Goal: Task Accomplishment & Management: Complete application form

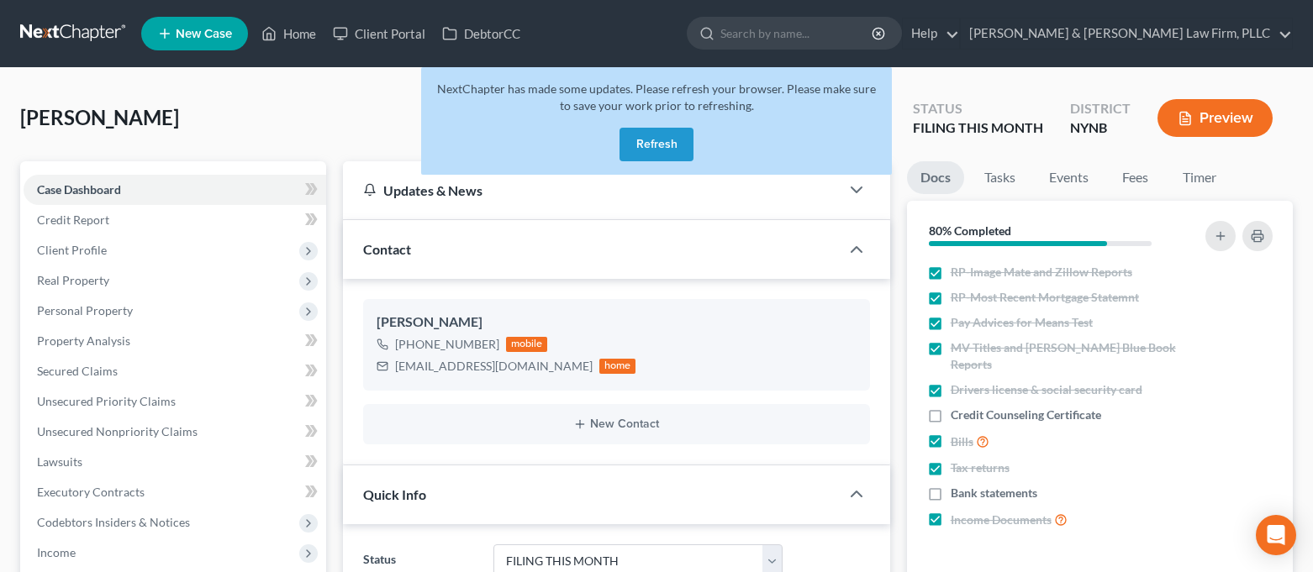
select select "4"
click at [490, 33] on link "DebtorCC" at bounding box center [481, 33] width 95 height 30
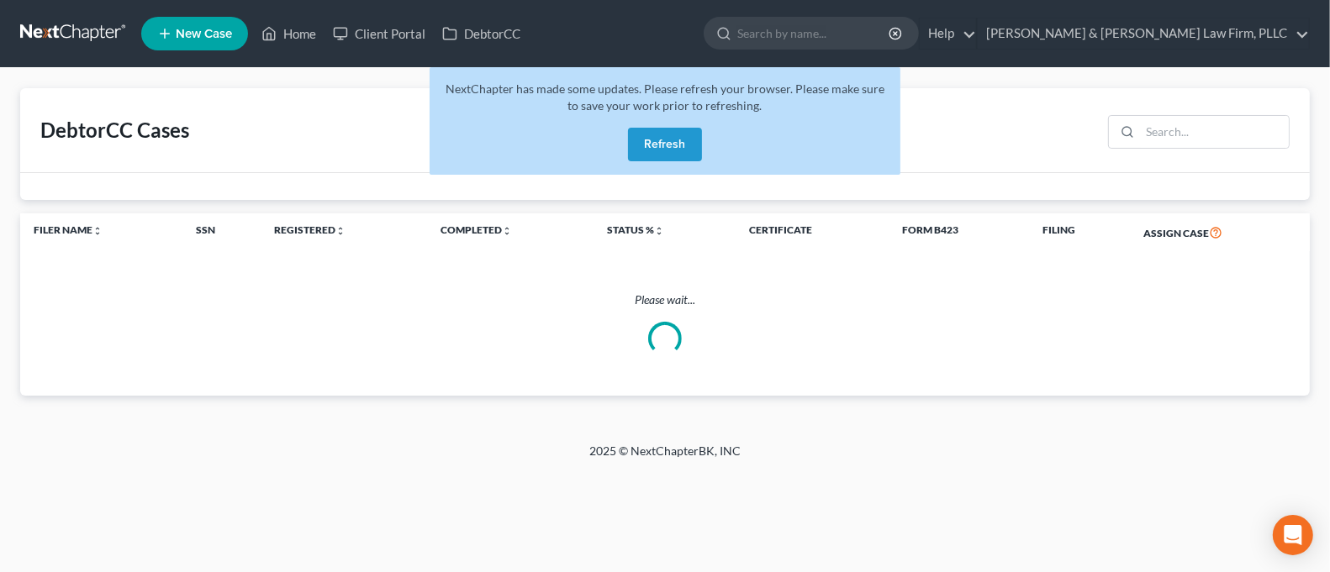
click at [661, 140] on button "Refresh" at bounding box center [665, 145] width 74 height 34
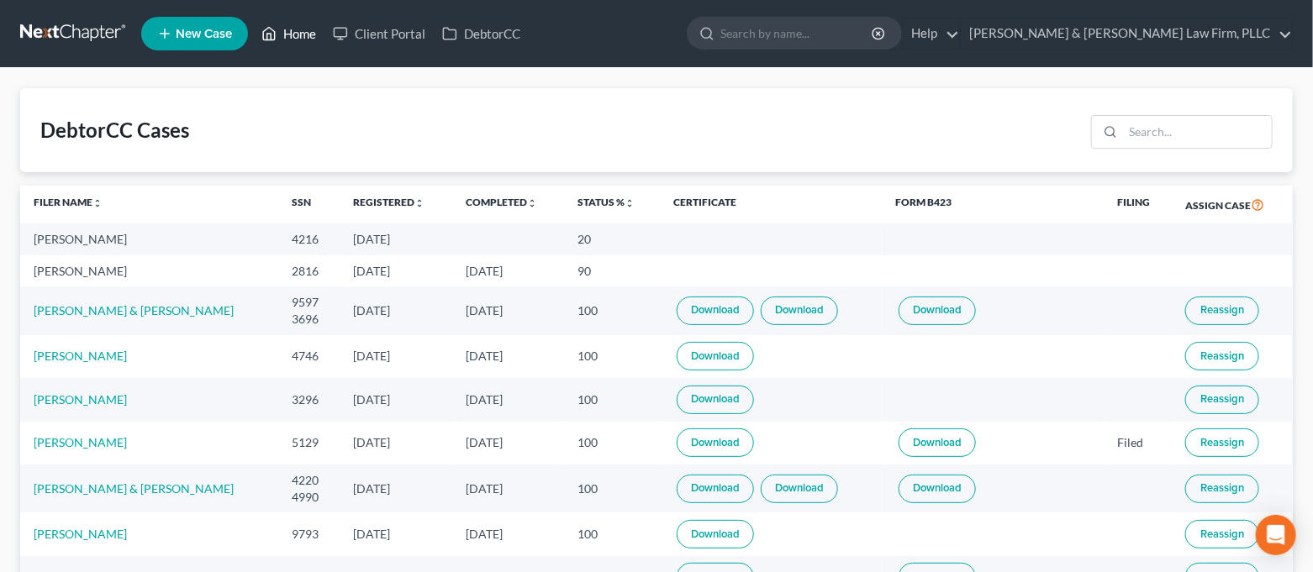
click at [282, 41] on link "Home" at bounding box center [288, 33] width 71 height 30
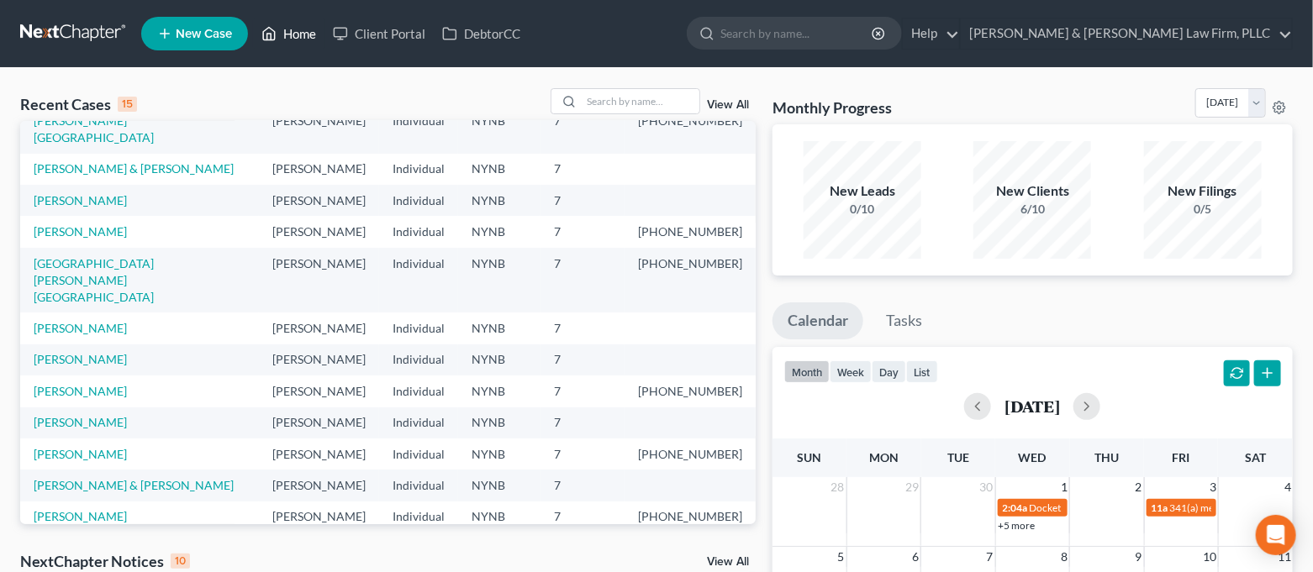
scroll to position [115, 0]
click at [164, 476] on link "[PERSON_NAME] & [PERSON_NAME]" at bounding box center [134, 483] width 200 height 14
select select "6"
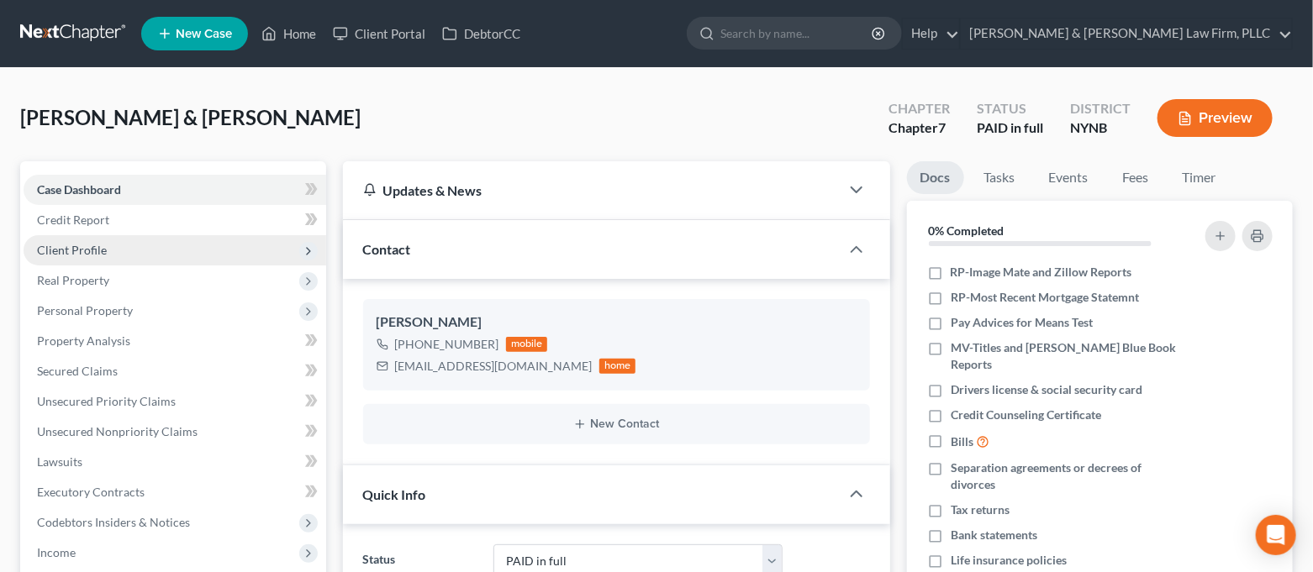
scroll to position [1755, 0]
click at [112, 251] on span "Client Profile" at bounding box center [175, 250] width 303 height 30
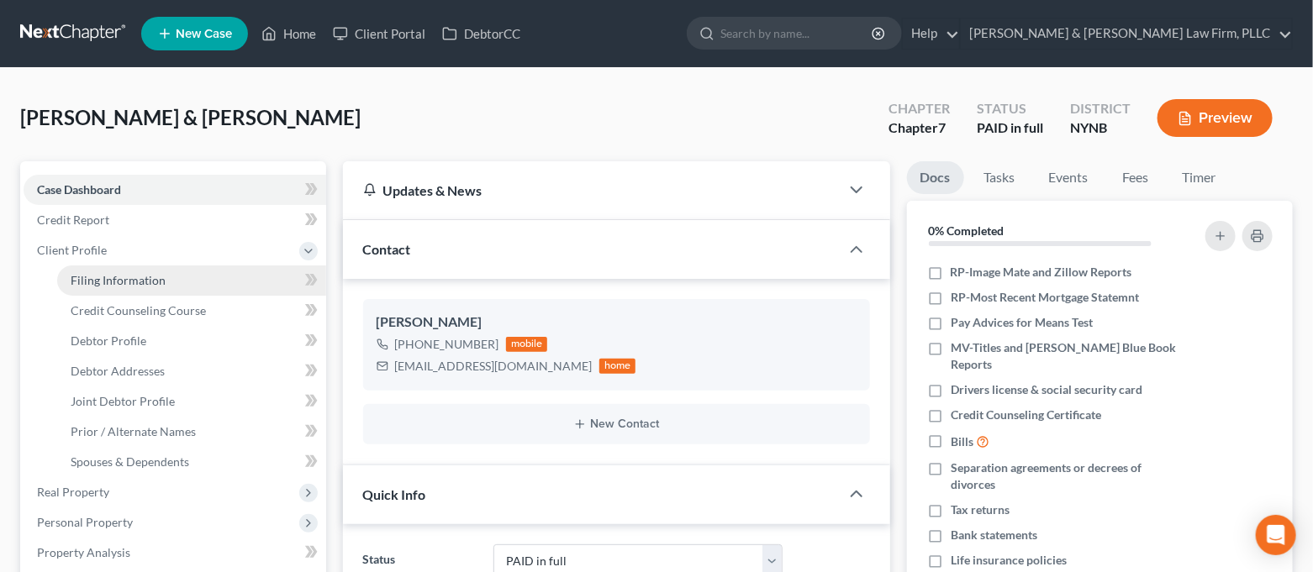
click at [115, 279] on span "Filing Information" at bounding box center [118, 280] width 95 height 14
select select "1"
select select "0"
select select "35"
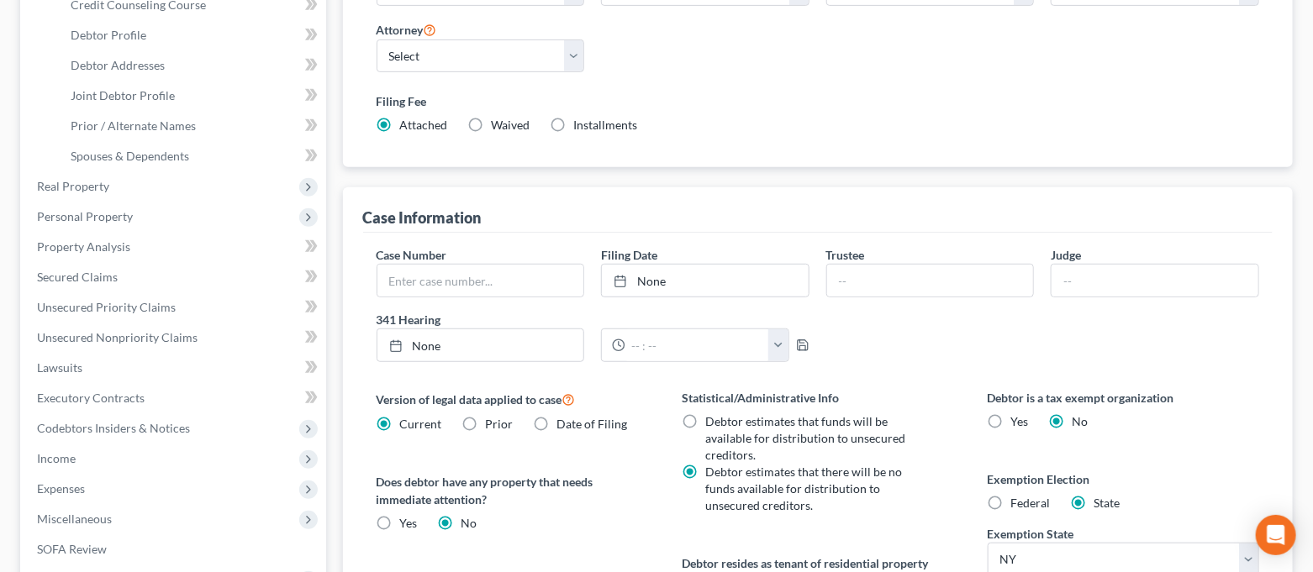
scroll to position [448, 0]
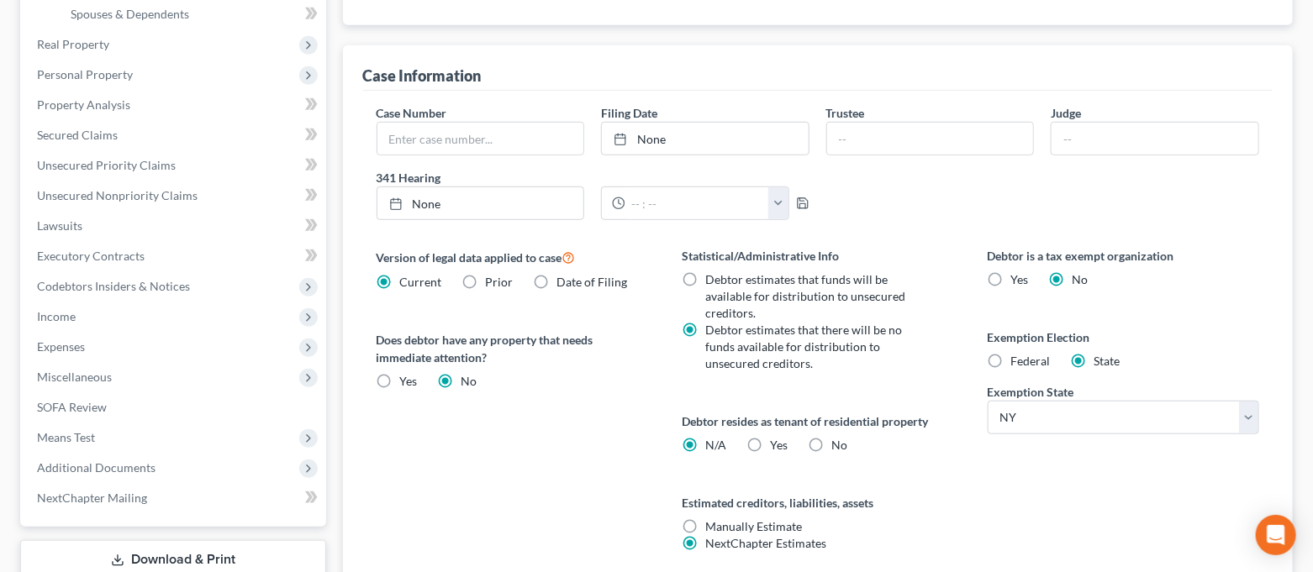
click at [1011, 358] on label "Federal" at bounding box center [1031, 361] width 40 height 17
click at [1018, 358] on input "Federal" at bounding box center [1023, 358] width 11 height 11
radio input "true"
radio input "false"
click at [770, 437] on label "Yes Yes" at bounding box center [779, 445] width 18 height 17
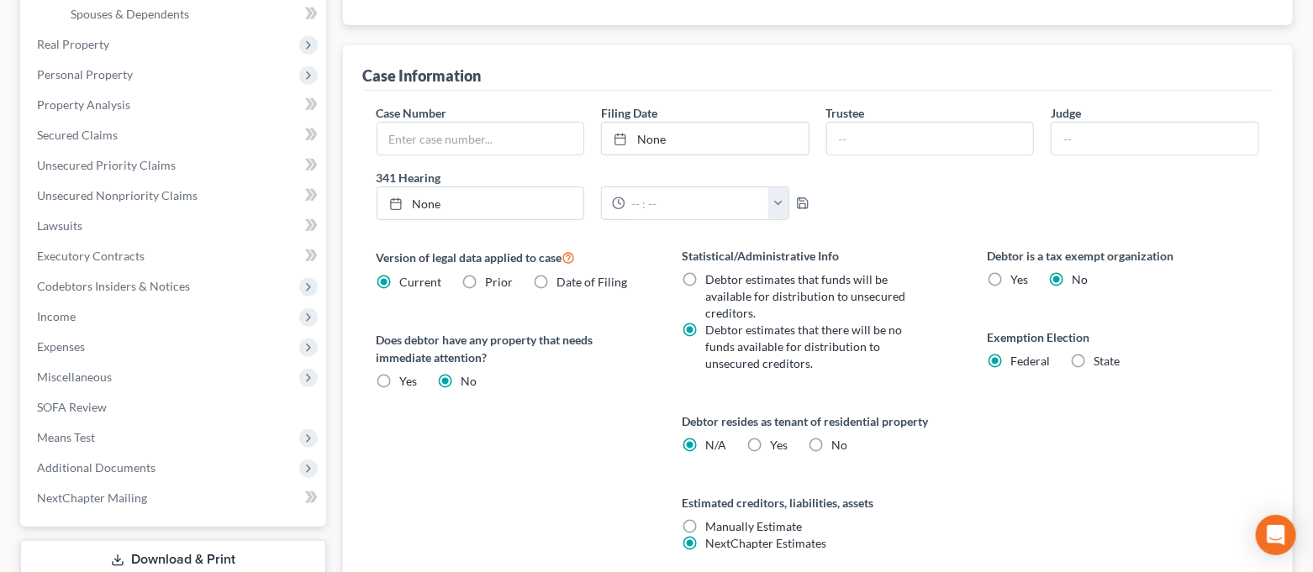
click at [777, 437] on input "Yes Yes" at bounding box center [782, 442] width 11 height 11
radio input "true"
radio input "false"
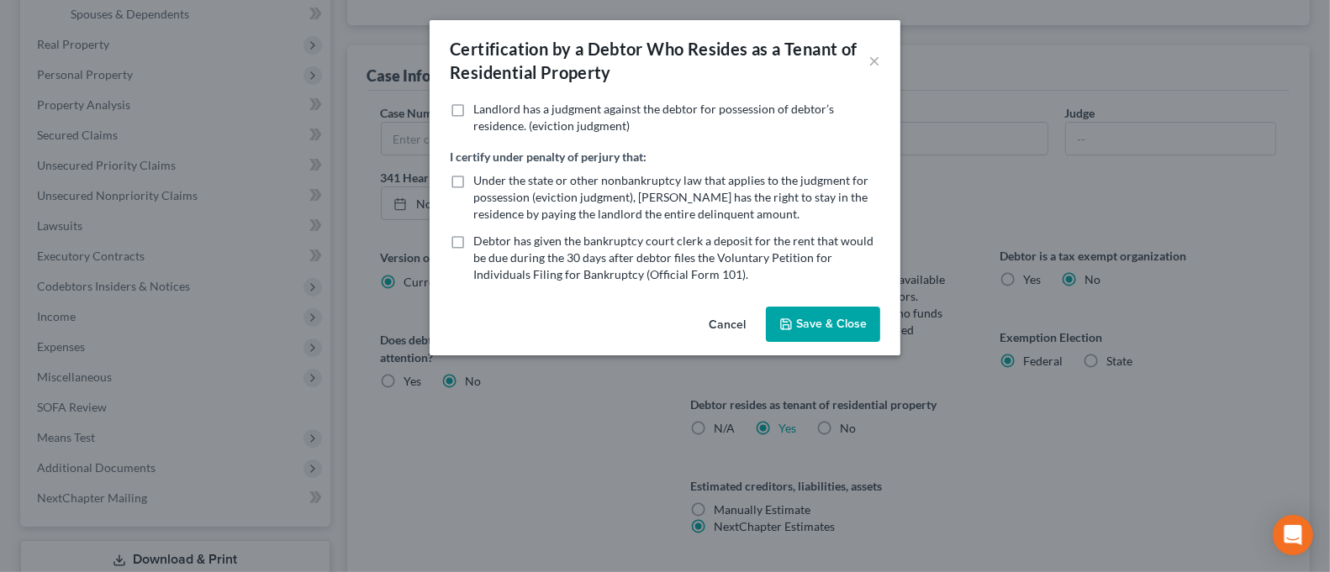
click at [977, 470] on div "Certification by a Debtor Who Resides as a Tenant of Residential Property × Lan…" at bounding box center [665, 286] width 1330 height 572
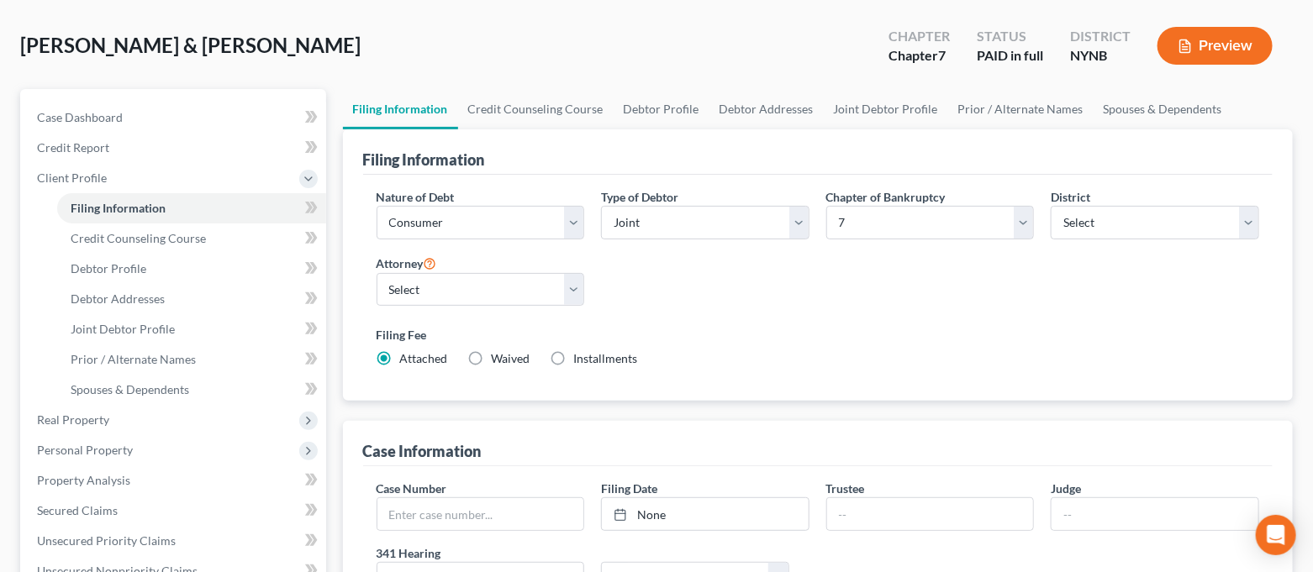
scroll to position [0, 0]
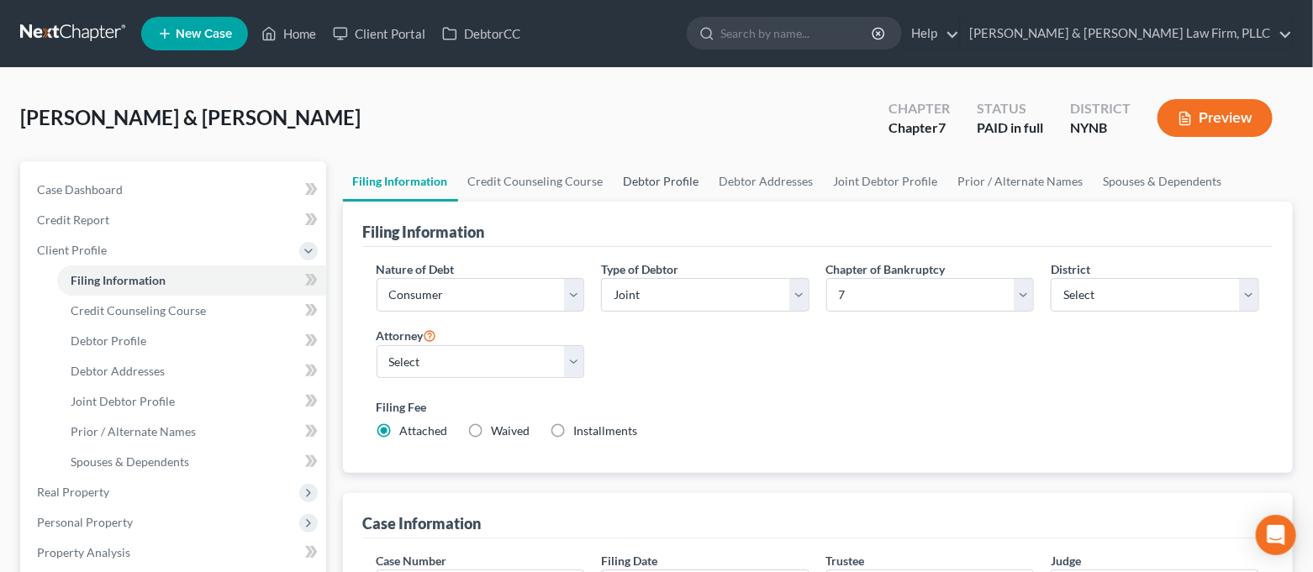
click at [643, 179] on link "Debtor Profile" at bounding box center [662, 181] width 96 height 40
select select "1"
select select "3"
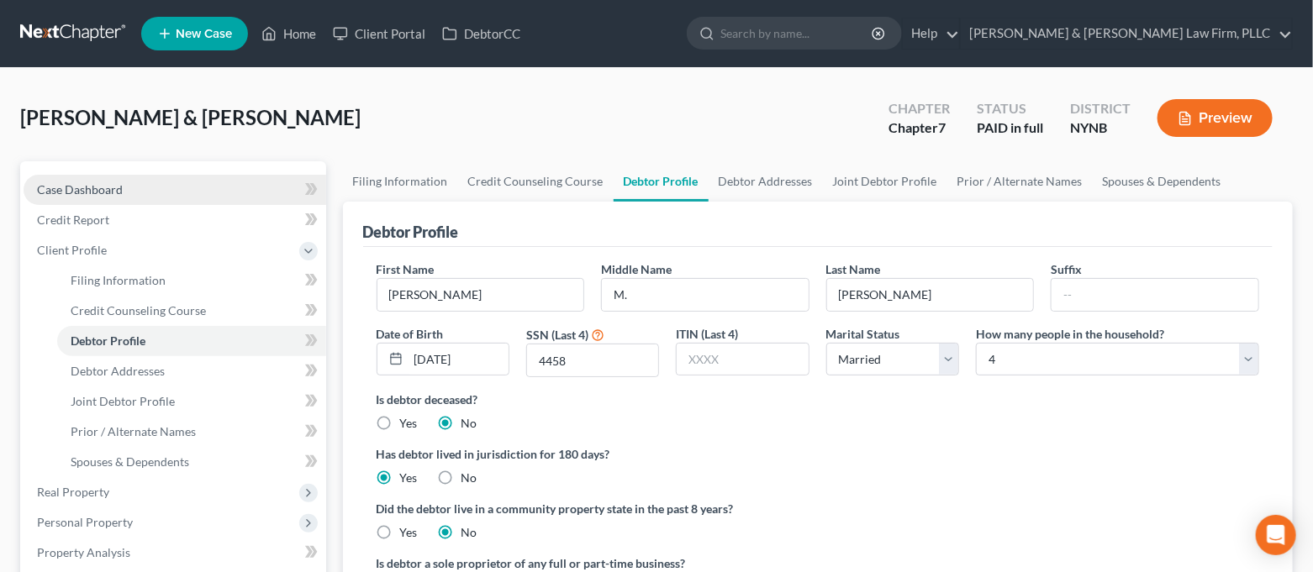
click at [187, 182] on link "Case Dashboard" at bounding box center [175, 190] width 303 height 30
select select "6"
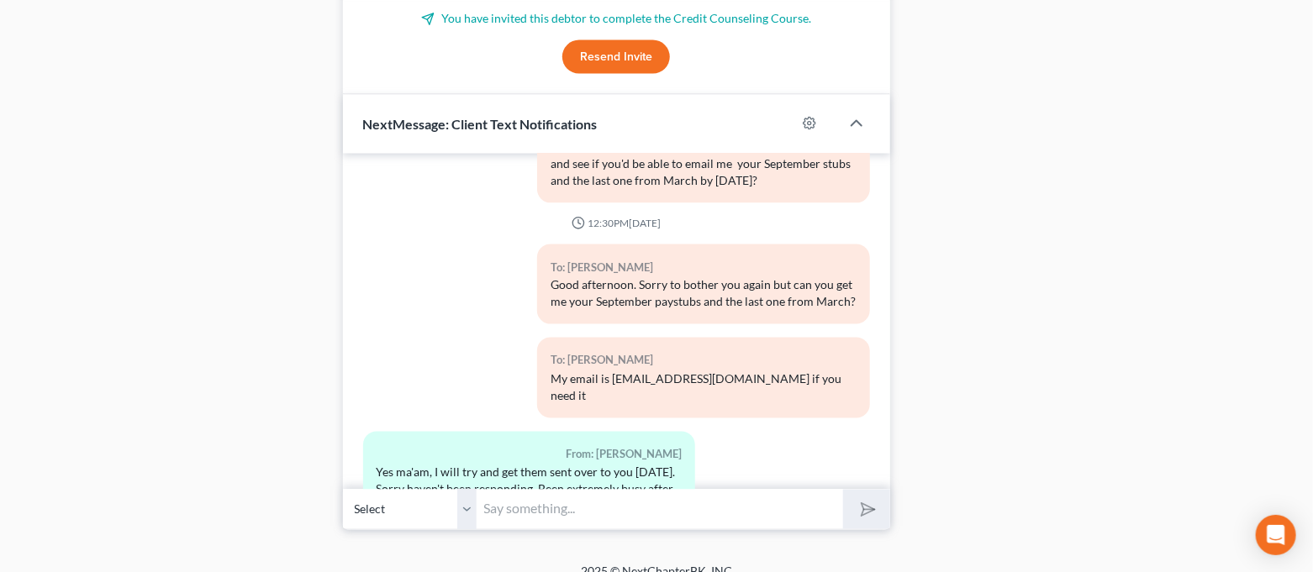
scroll to position [1755, 0]
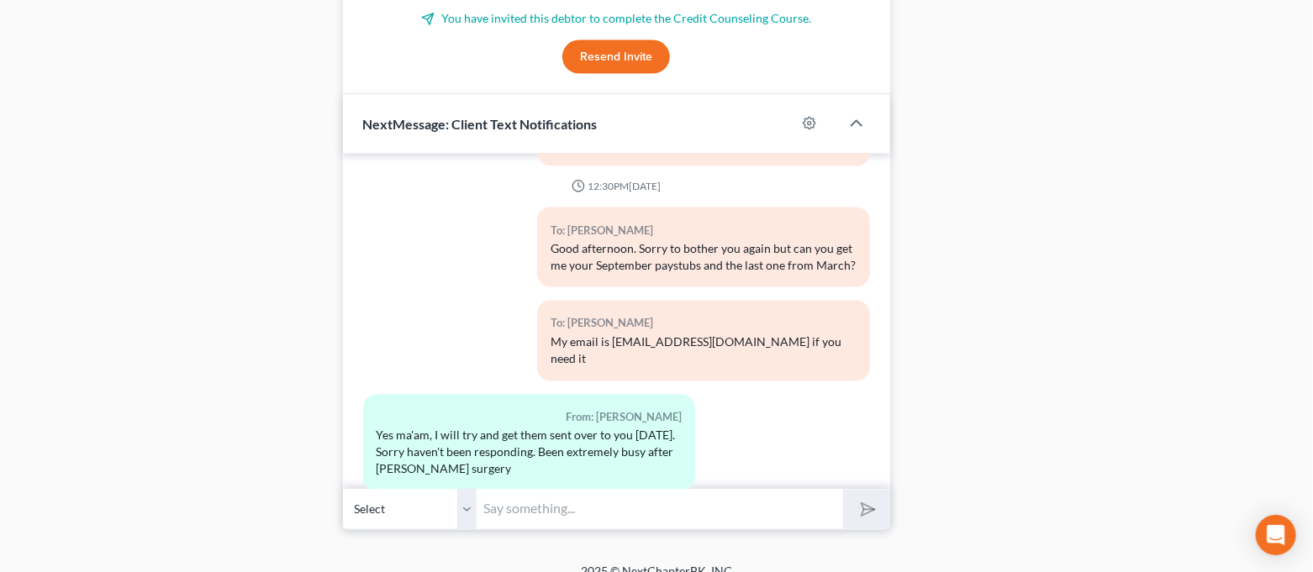
click at [690, 498] on input "text" at bounding box center [660, 509] width 366 height 41
click at [607, 511] on input "Good morning!" at bounding box center [660, 509] width 366 height 41
type input "Good morning! Just a few things - did you get a copy of the 2024 tax return tha…"
click at [843, 490] on button "submit" at bounding box center [866, 510] width 46 height 40
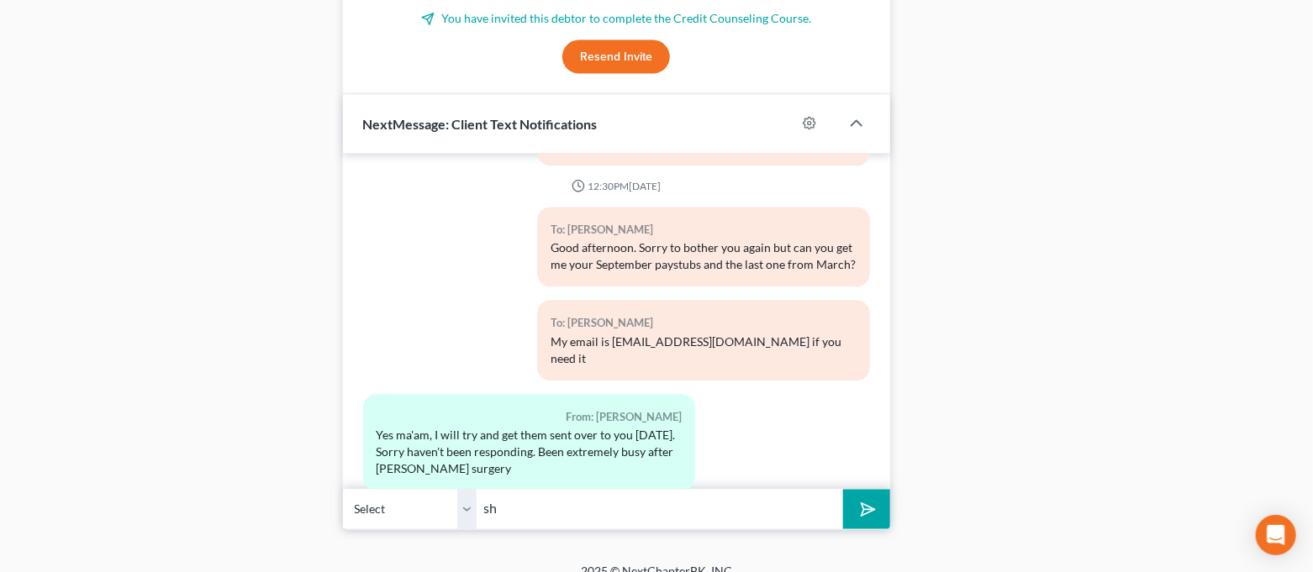
scroll to position [1893, 0]
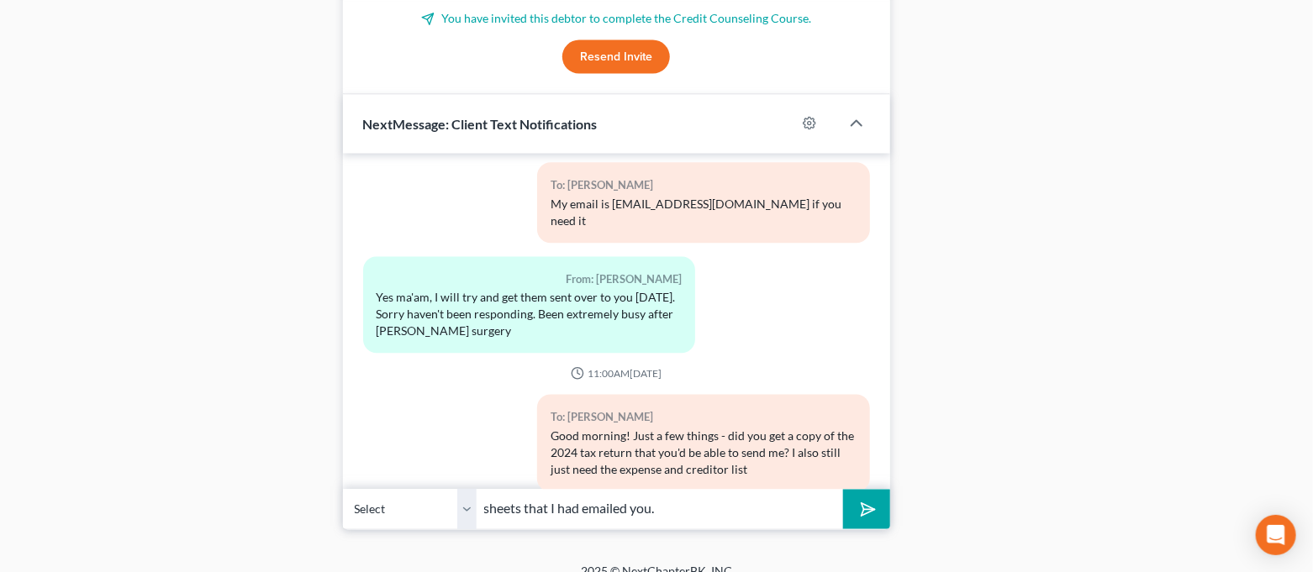
type input "sheets that I had emailed you."
click at [843, 490] on button "submit" at bounding box center [866, 510] width 46 height 40
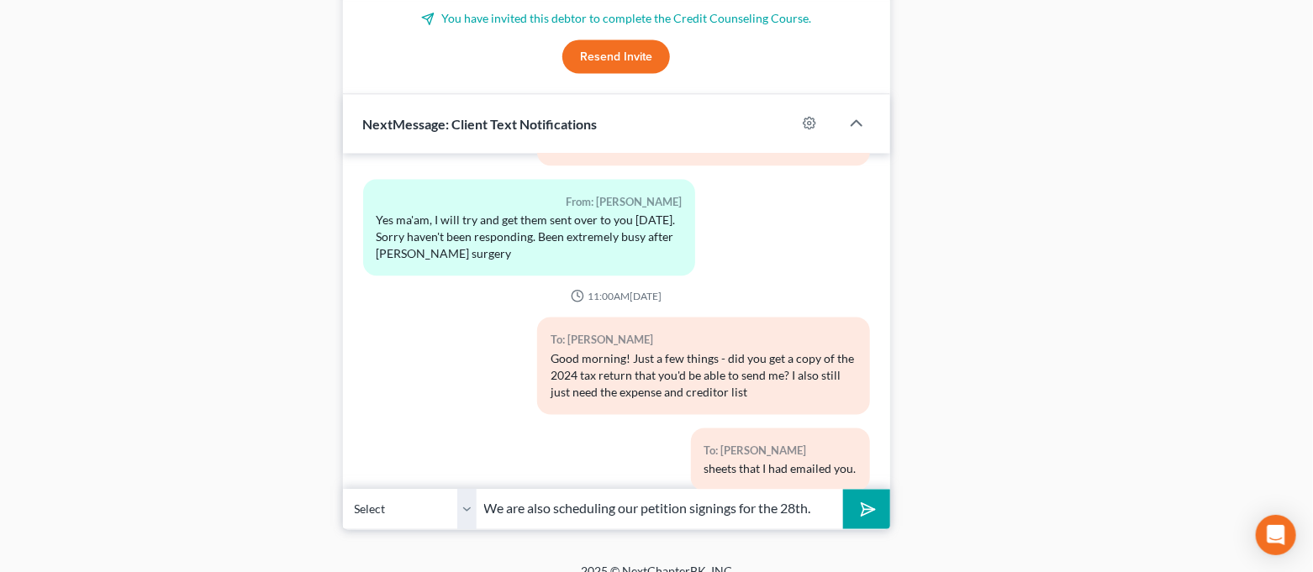
click at [819, 508] on input "We are also scheduling our petition signings for the 28th." at bounding box center [660, 509] width 366 height 41
type input "We are also scheduling our petition signings for the 28th. I have between 9:30 …"
click at [843, 490] on button "submit" at bounding box center [866, 510] width 46 height 40
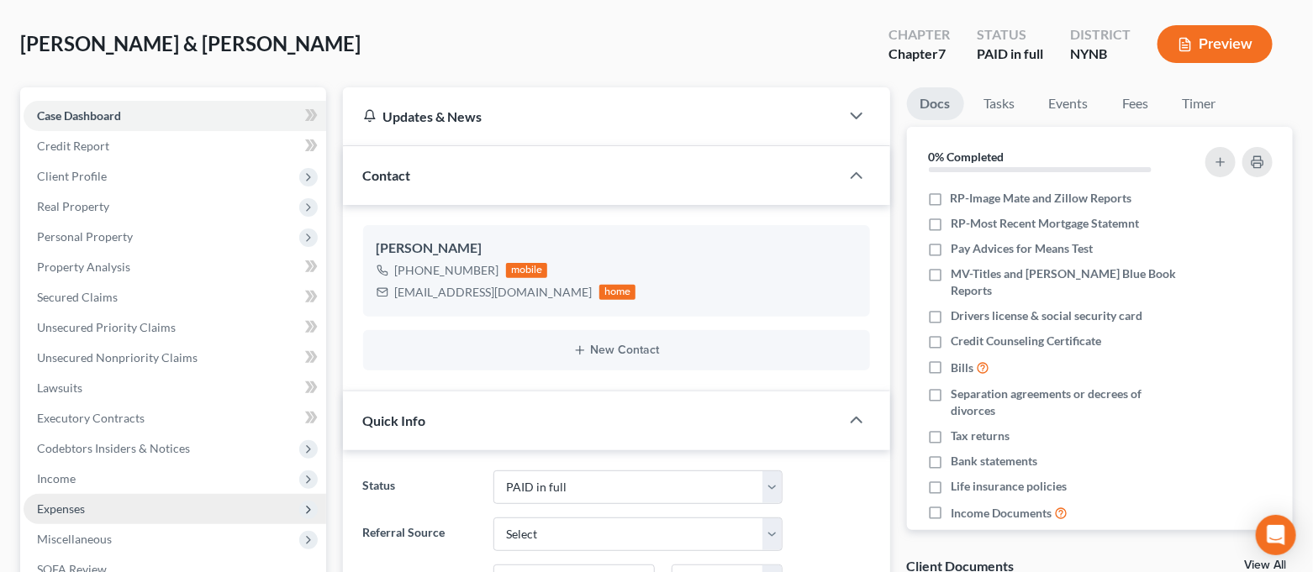
scroll to position [112, 0]
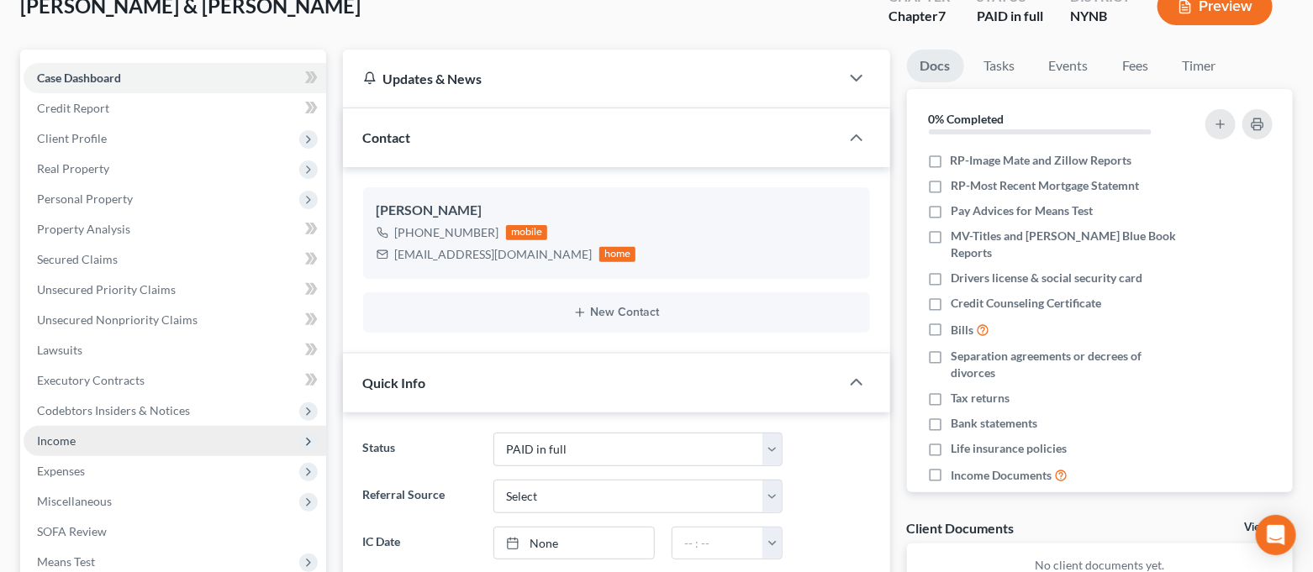
click at [104, 440] on span "Income" at bounding box center [175, 441] width 303 height 30
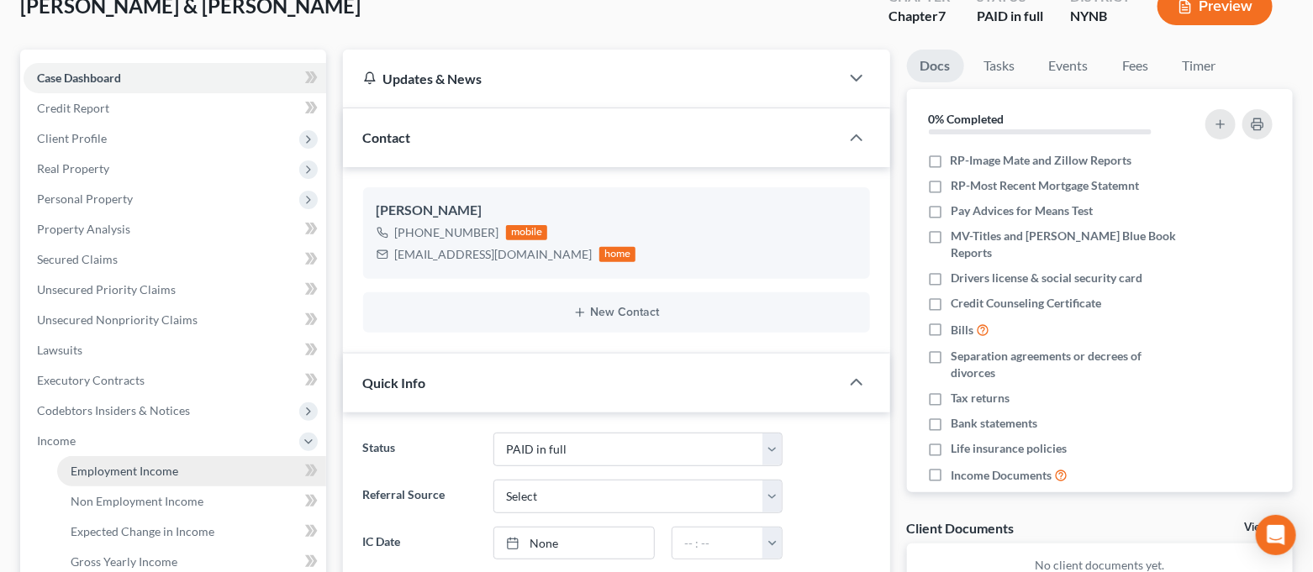
click at [98, 464] on span "Employment Income" at bounding box center [125, 471] width 108 height 14
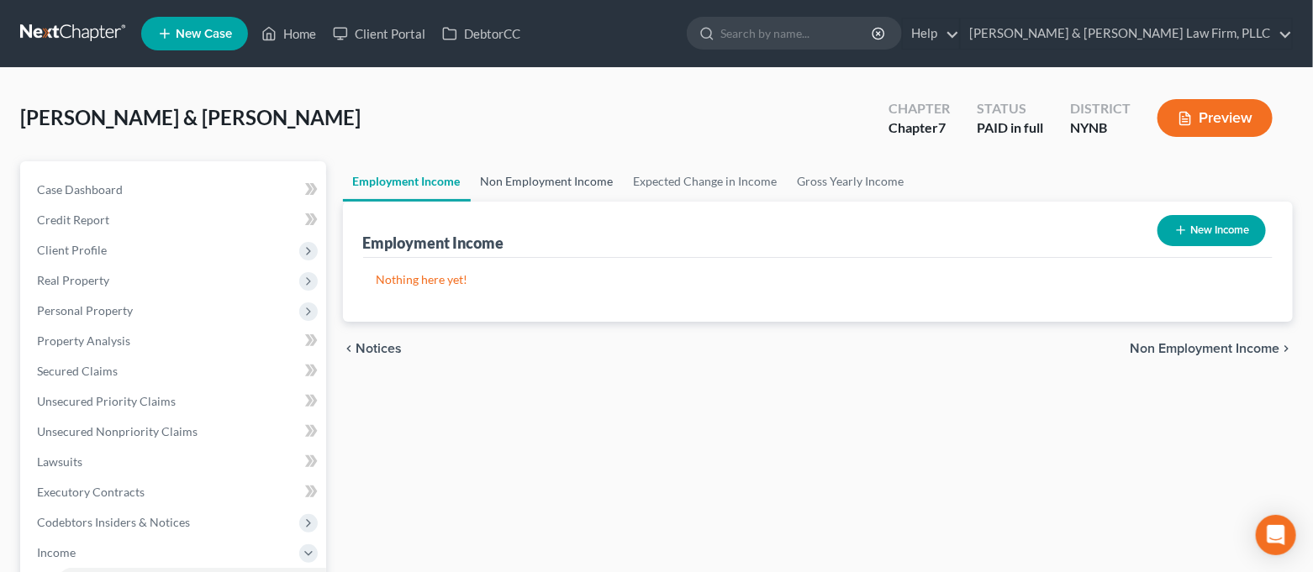
click at [549, 183] on link "Non Employment Income" at bounding box center [547, 181] width 153 height 40
click at [814, 180] on link "Gross Yearly Income" at bounding box center [851, 181] width 127 height 40
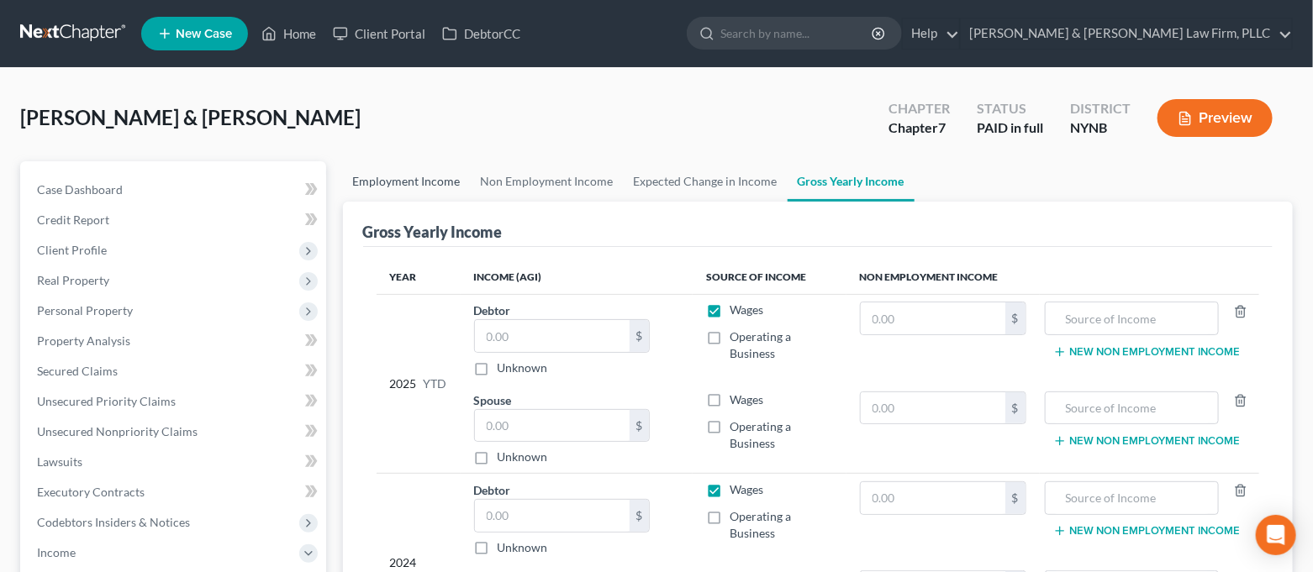
click at [420, 183] on link "Employment Income" at bounding box center [407, 181] width 128 height 40
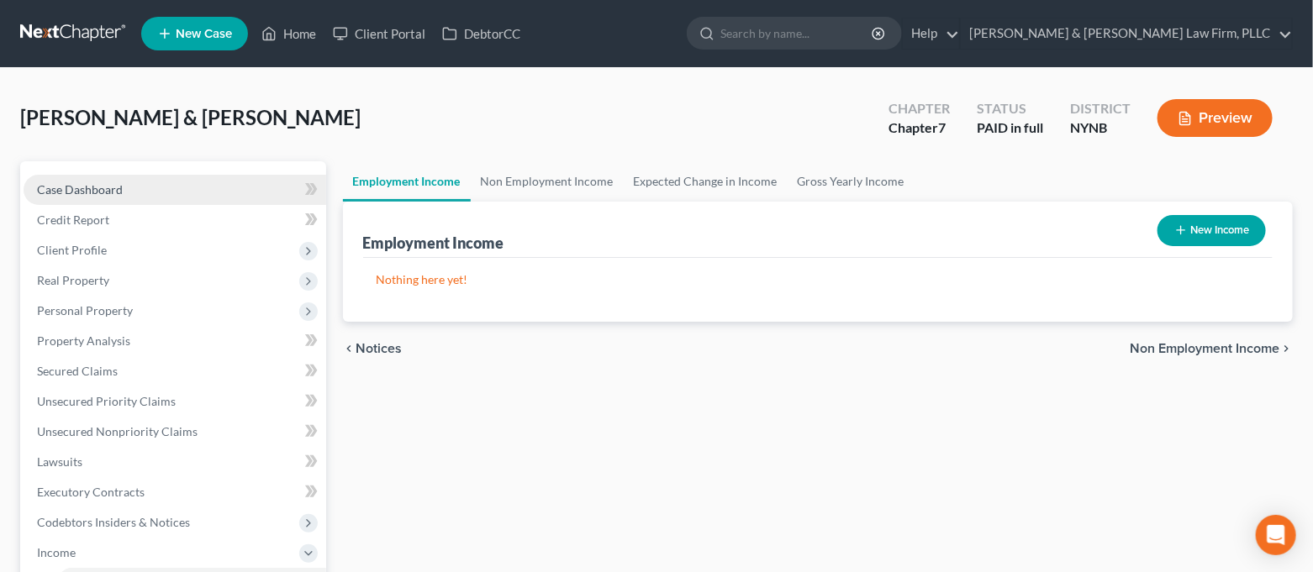
click at [148, 180] on link "Case Dashboard" at bounding box center [175, 190] width 303 height 30
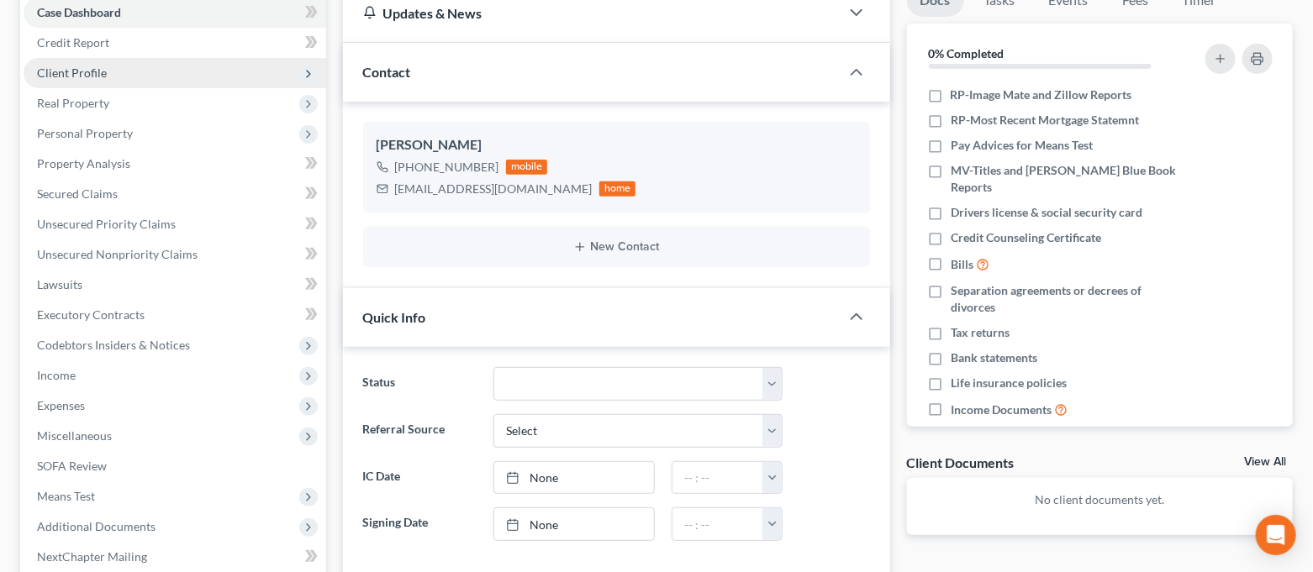
scroll to position [20, 0]
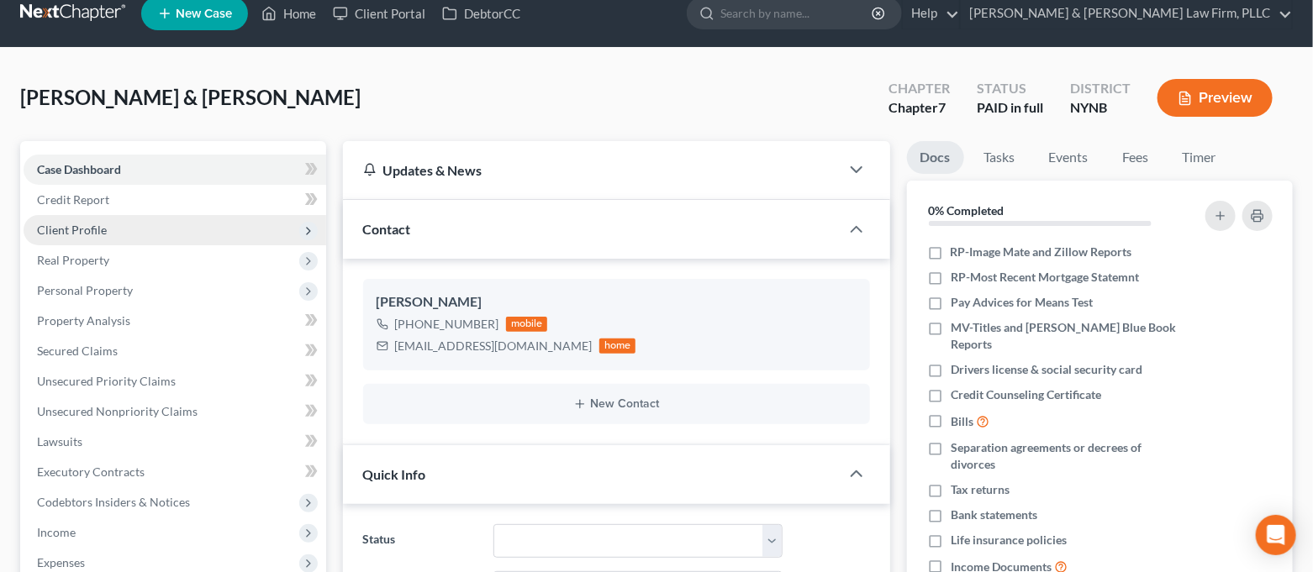
click at [130, 220] on span "Client Profile" at bounding box center [175, 230] width 303 height 30
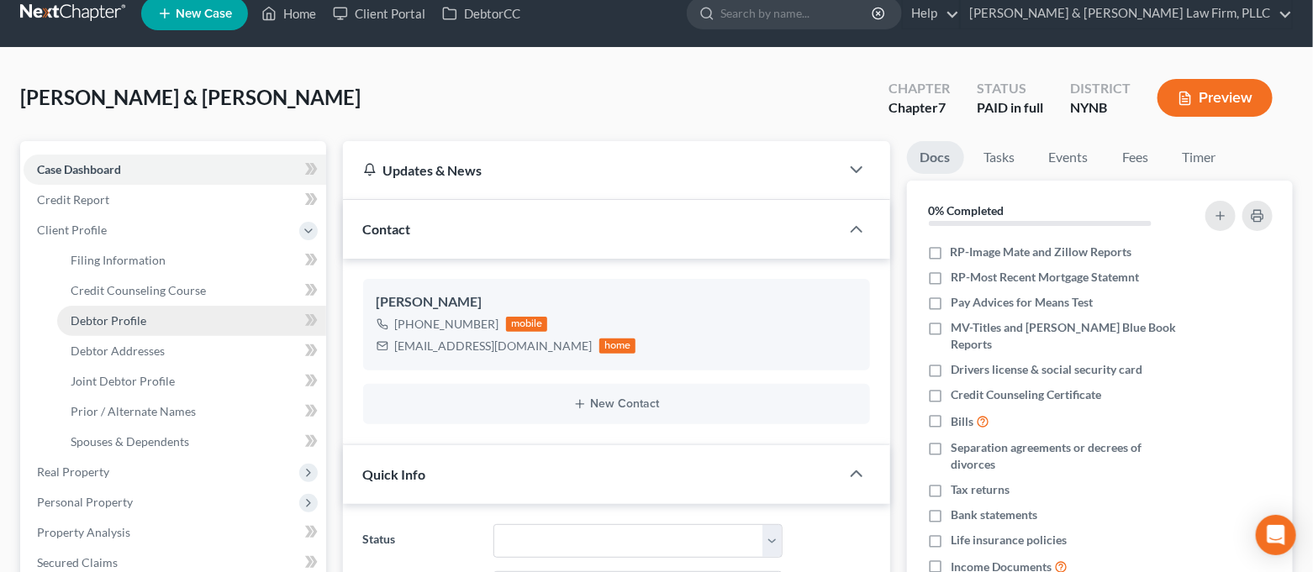
click at [153, 326] on link "Debtor Profile" at bounding box center [191, 321] width 269 height 30
select select "1"
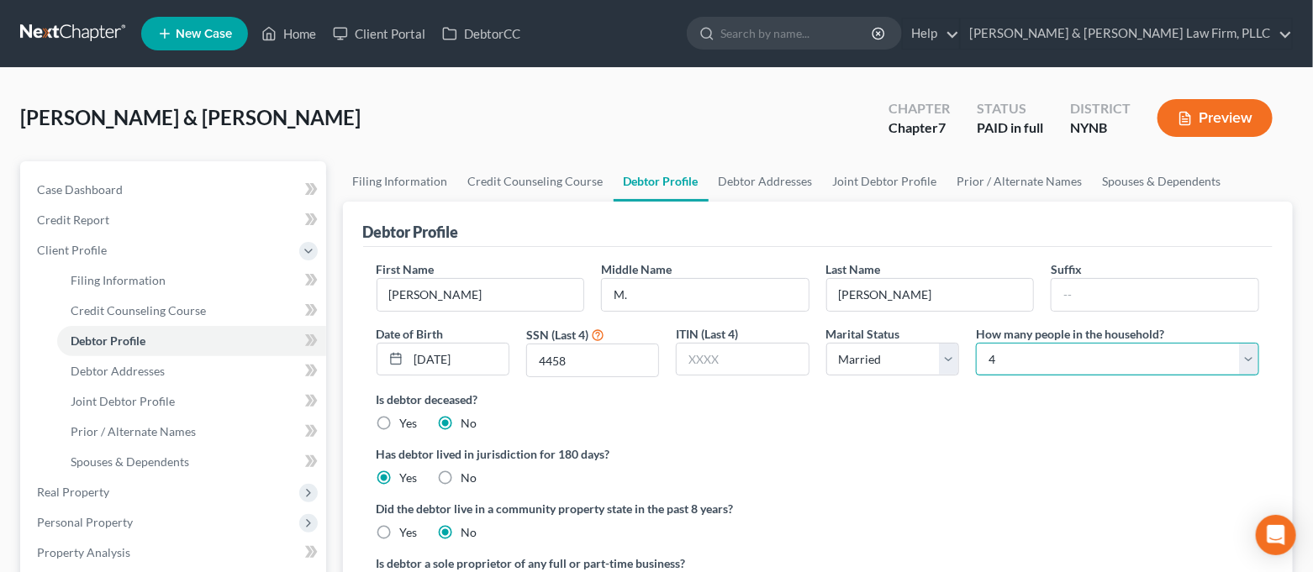
click at [1018, 349] on select "Select 1 2 3 4 5 6 7 8 9 10 11 12 13 14 15 16 17 18 19 20" at bounding box center [1117, 360] width 283 height 34
select select "1"
click at [976, 343] on select "Select 1 2 3 4 5 6 7 8 9 10 11 12 13 14 15 16 17 18 19 20" at bounding box center [1117, 360] width 283 height 34
click at [980, 466] on div "Has debtor lived in jurisdiction for 180 days? Yes No Debtor must reside in jur…" at bounding box center [818, 465] width 883 height 41
click at [282, 37] on link "Home" at bounding box center [288, 33] width 71 height 30
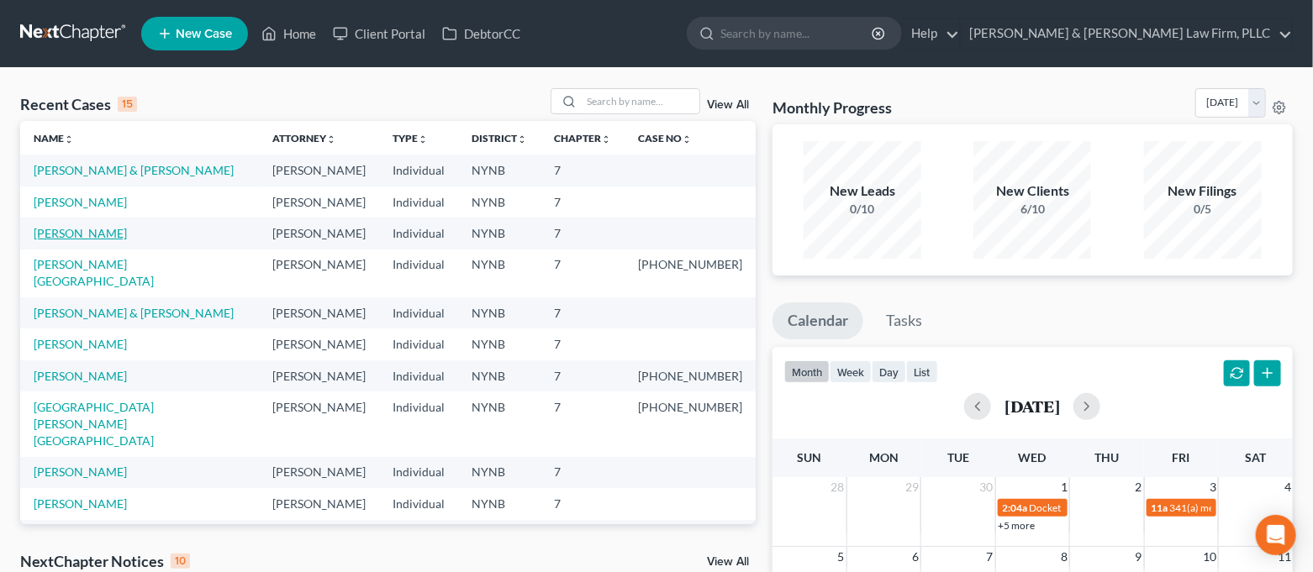
click at [79, 234] on link "[PERSON_NAME]" at bounding box center [80, 233] width 93 height 14
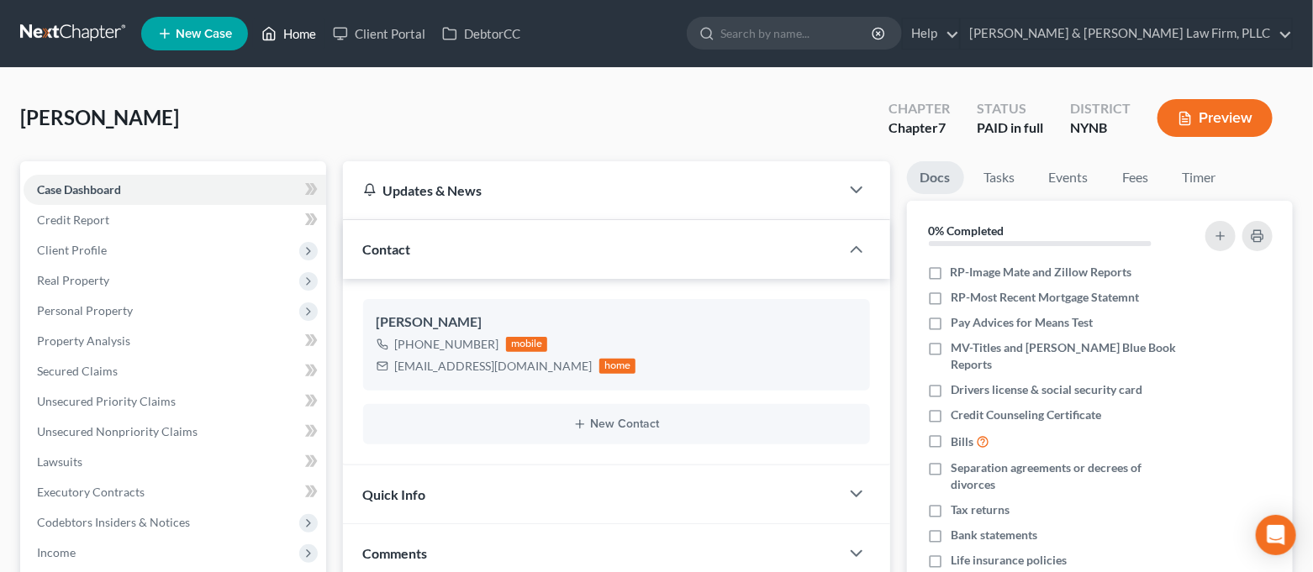
click at [272, 21] on link "Home" at bounding box center [288, 33] width 71 height 30
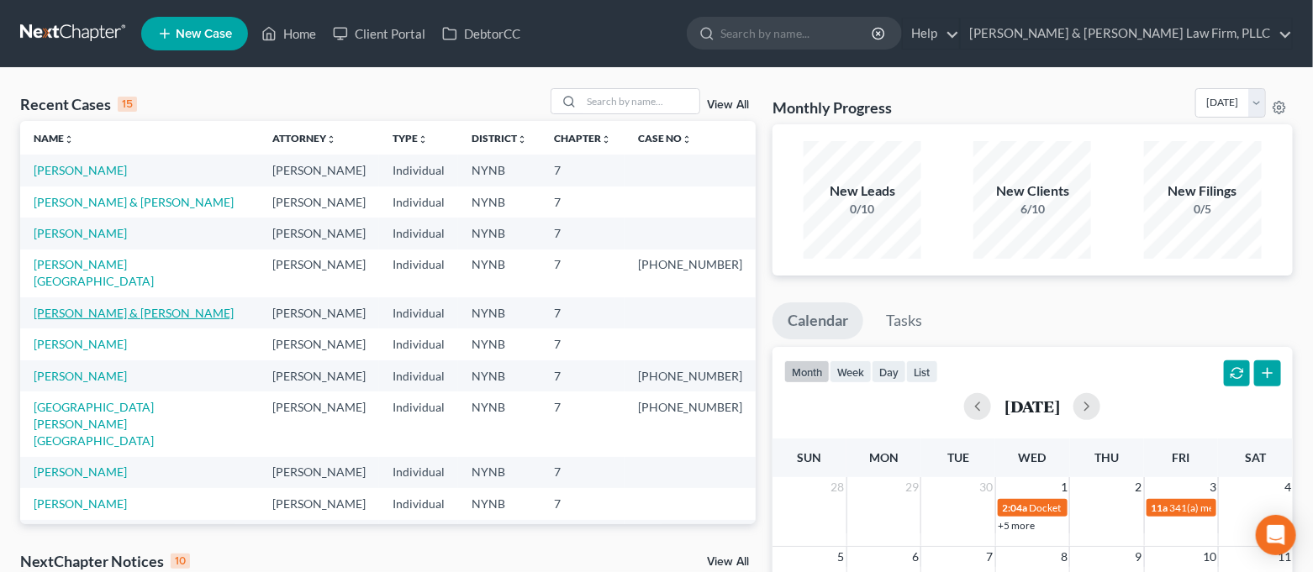
click at [125, 306] on link "[PERSON_NAME] & [PERSON_NAME]" at bounding box center [134, 313] width 200 height 14
select select "4"
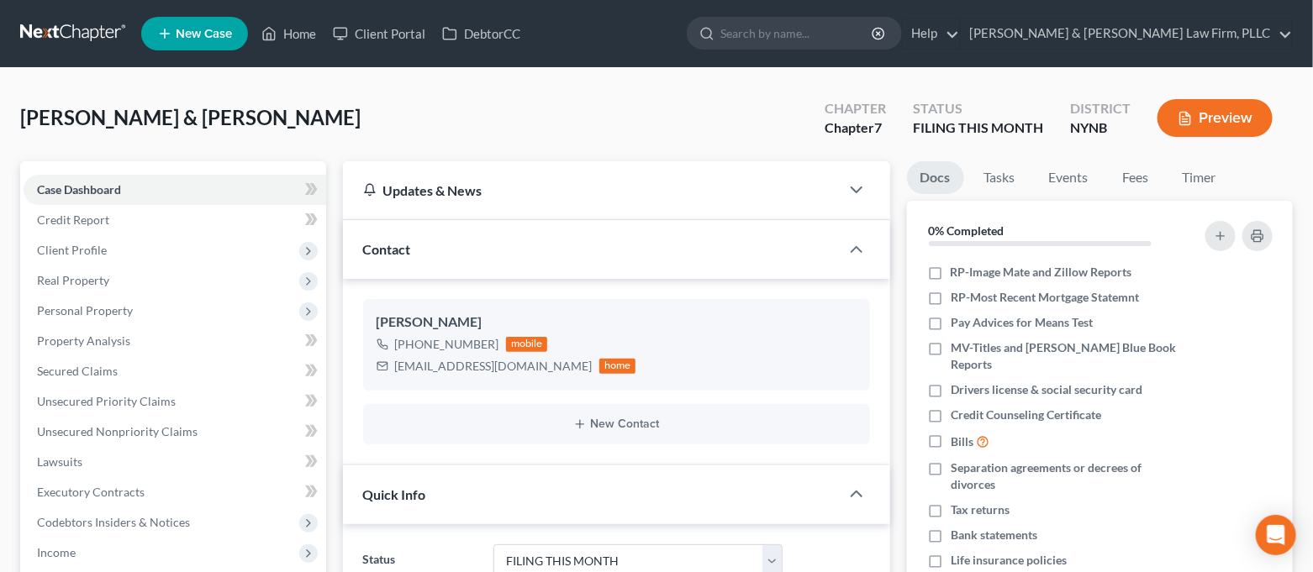
scroll to position [4955, 0]
click at [139, 242] on span "Client Profile" at bounding box center [175, 250] width 303 height 30
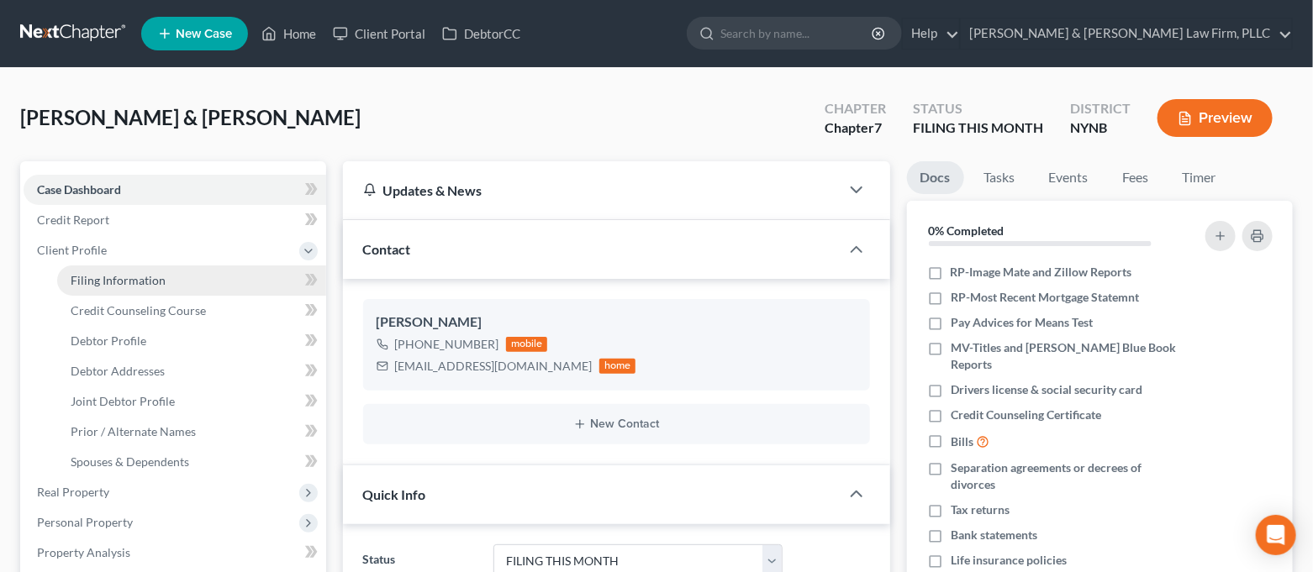
click at [129, 271] on link "Filing Information" at bounding box center [191, 281] width 269 height 30
select select "1"
select select "0"
select select "54"
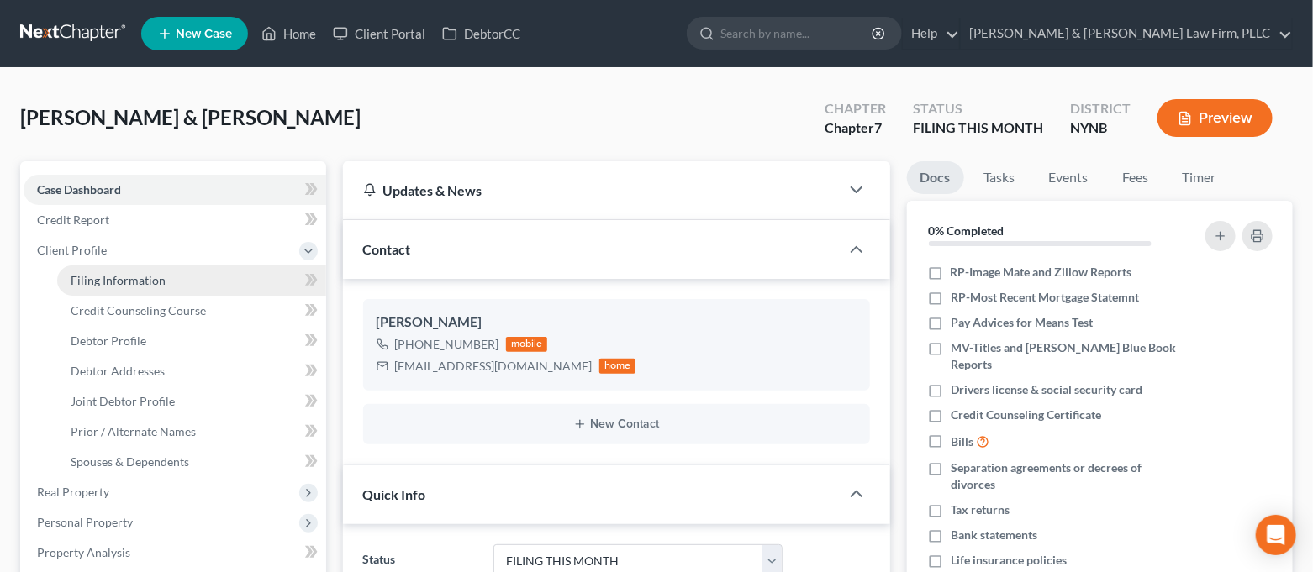
select select "0"
select select "35"
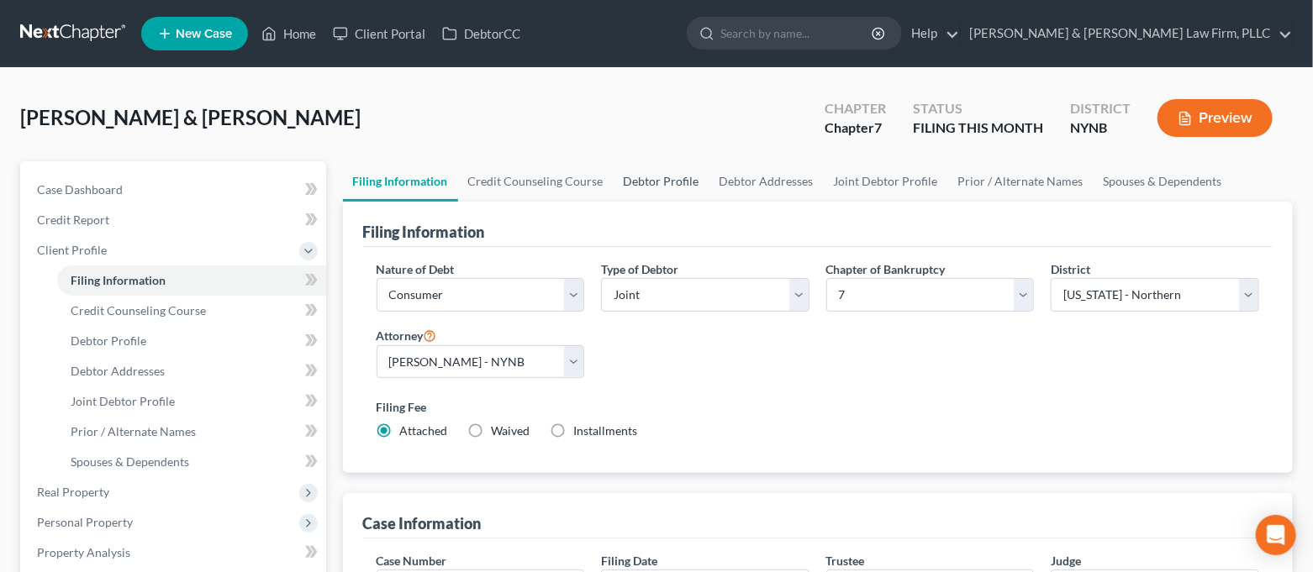
click at [677, 178] on link "Debtor Profile" at bounding box center [662, 181] width 96 height 40
select select "1"
select select "3"
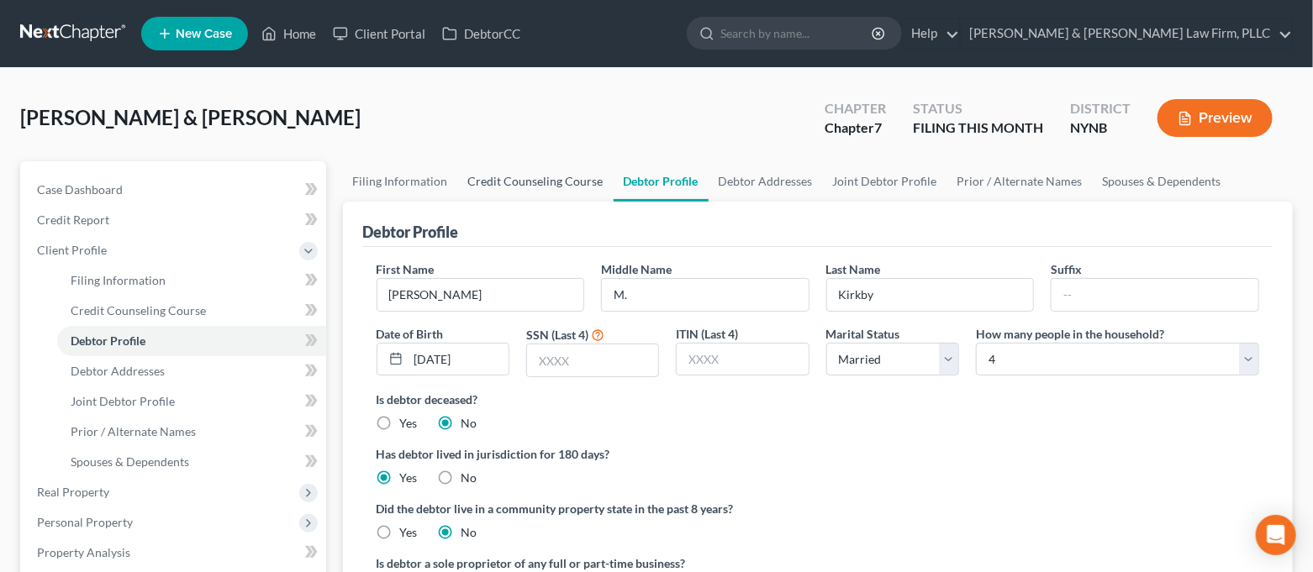
click at [585, 176] on link "Credit Counseling Course" at bounding box center [535, 181] width 155 height 40
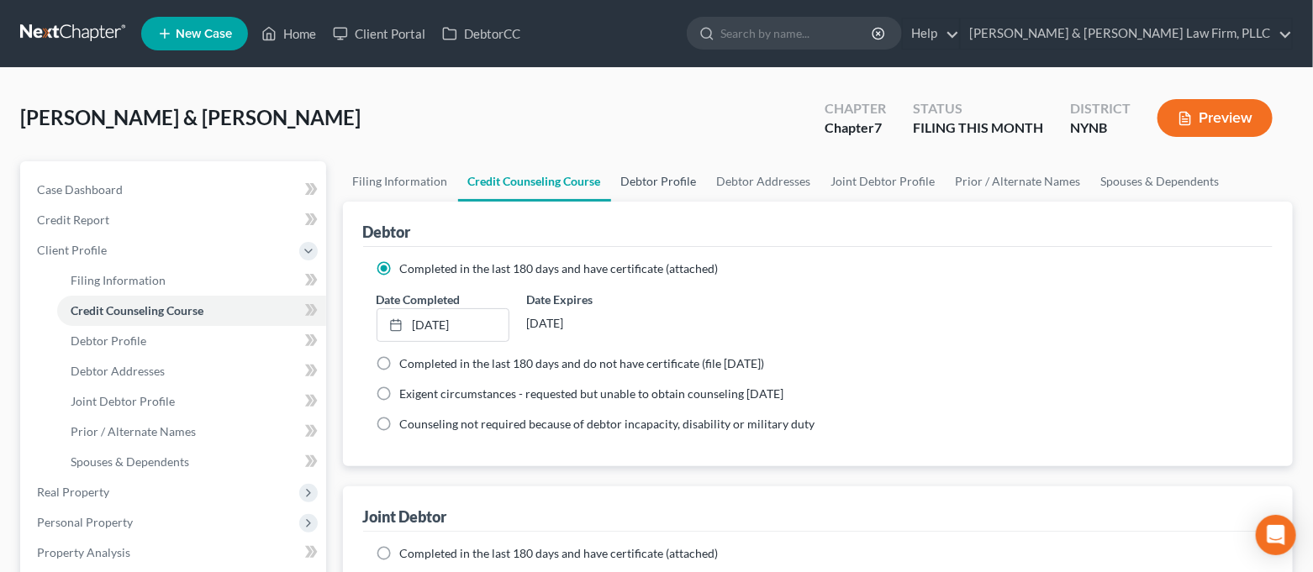
click at [680, 178] on link "Debtor Profile" at bounding box center [659, 181] width 96 height 40
select select "1"
select select "3"
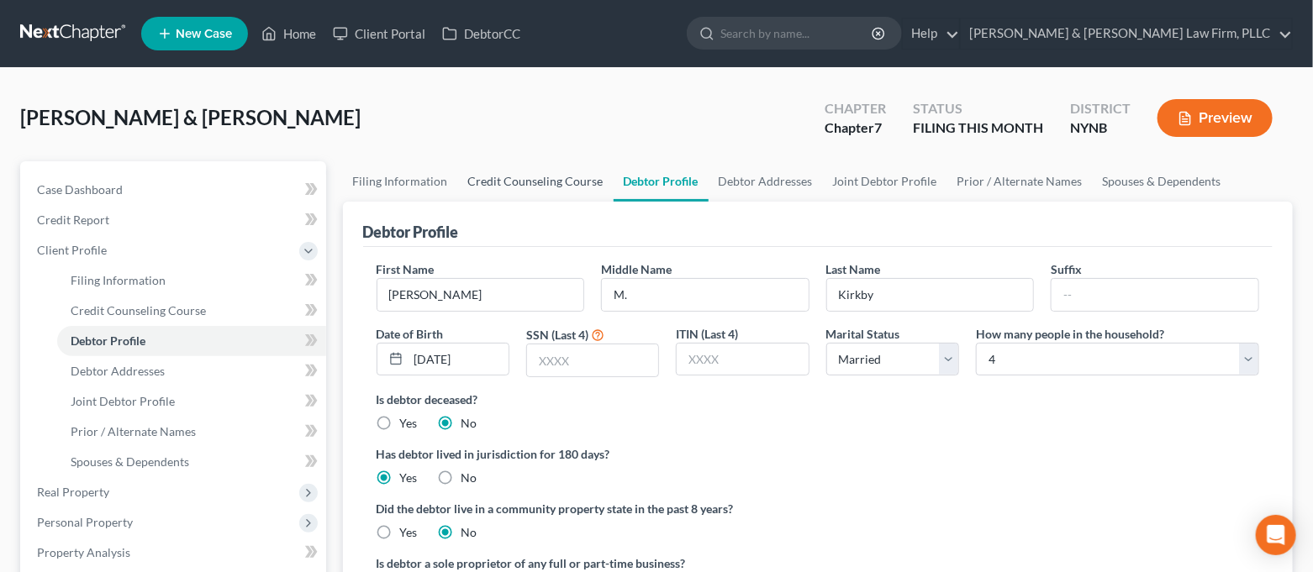
click at [493, 174] on link "Credit Counseling Course" at bounding box center [535, 181] width 155 height 40
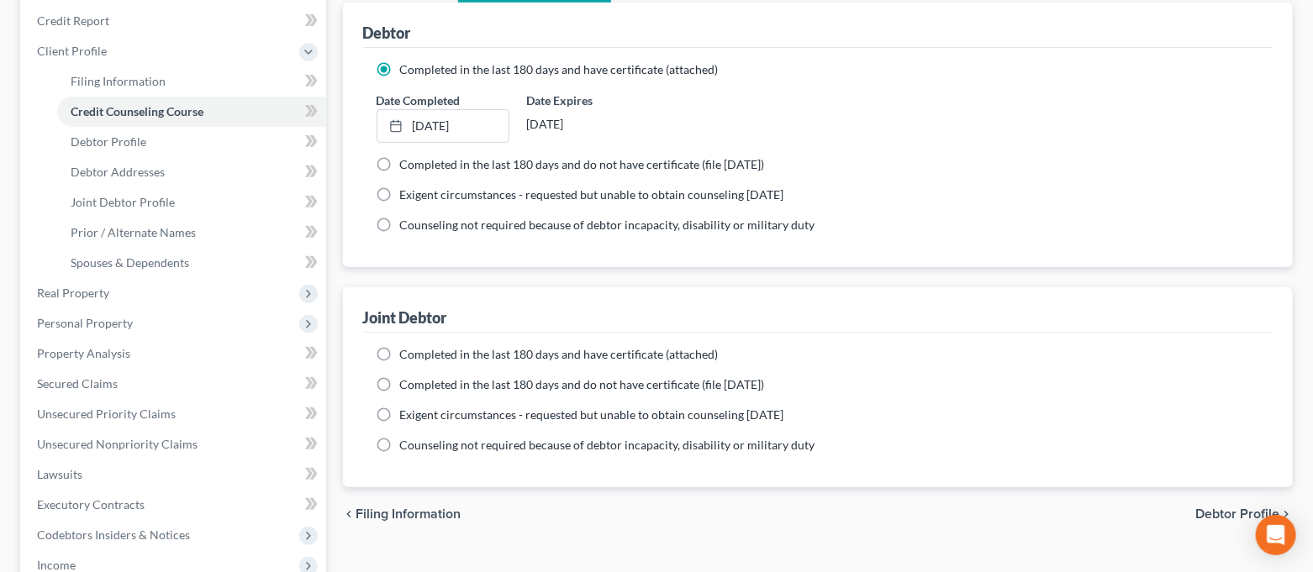
scroll to position [224, 0]
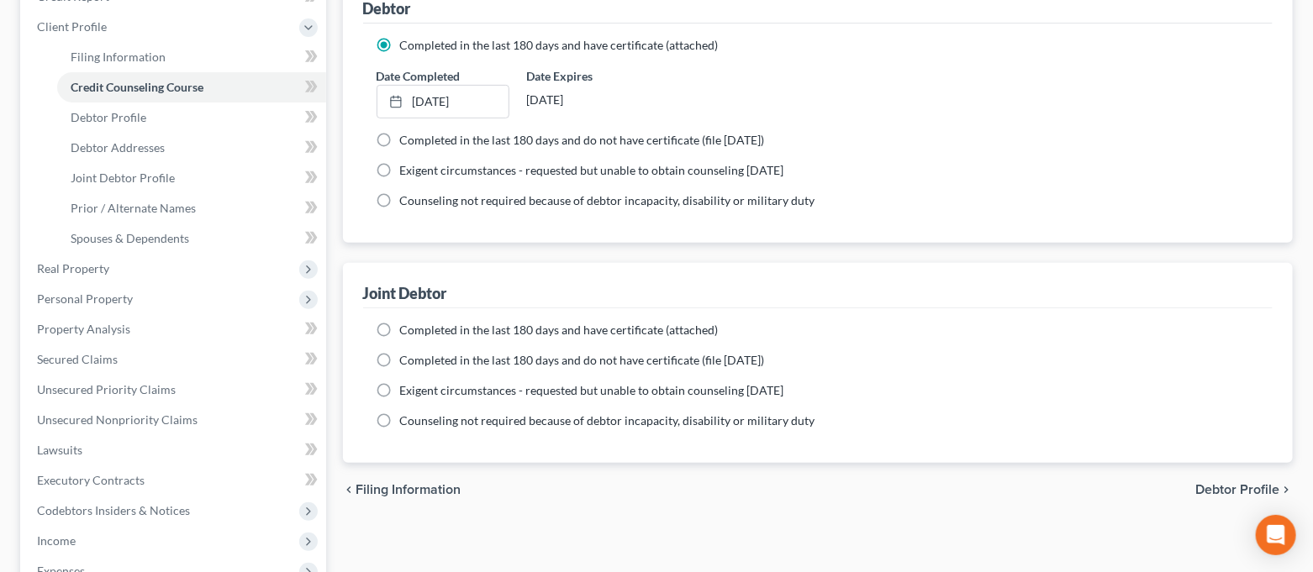
click at [635, 329] on span "Completed in the last 180 days and have certificate (attached)" at bounding box center [559, 330] width 319 height 14
click at [418, 329] on input "Completed in the last 180 days and have certificate (attached)" at bounding box center [412, 327] width 11 height 11
radio input "true"
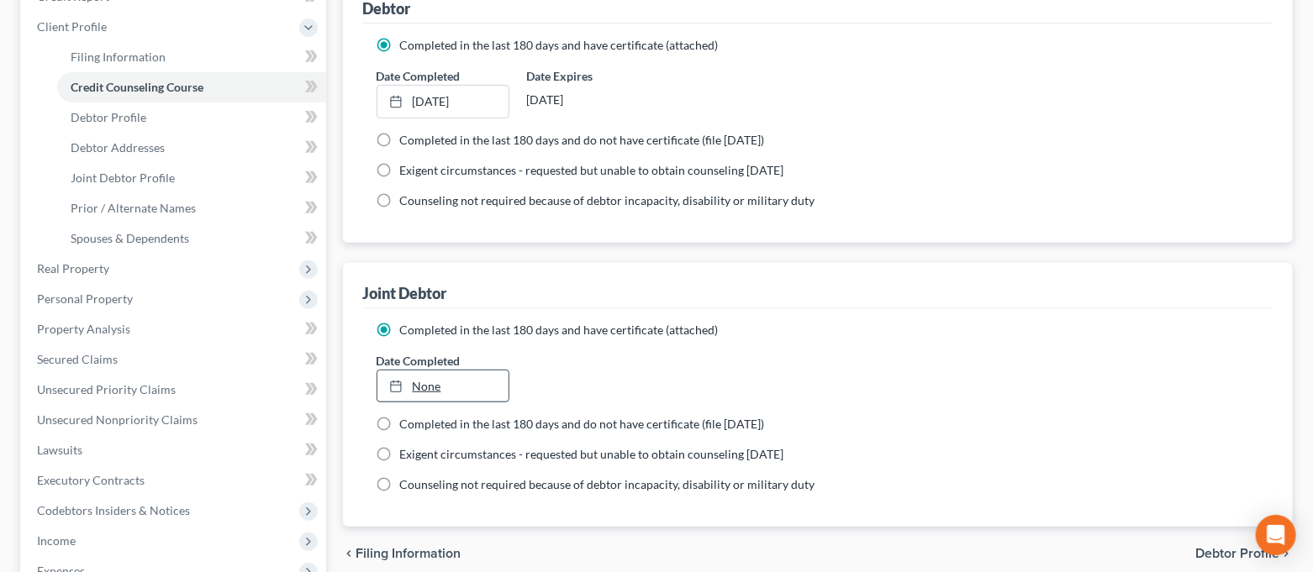
type input "[DATE]"
click at [395, 382] on icon at bounding box center [395, 386] width 13 height 13
click at [835, 287] on div "Joint Debtor" at bounding box center [818, 285] width 910 height 45
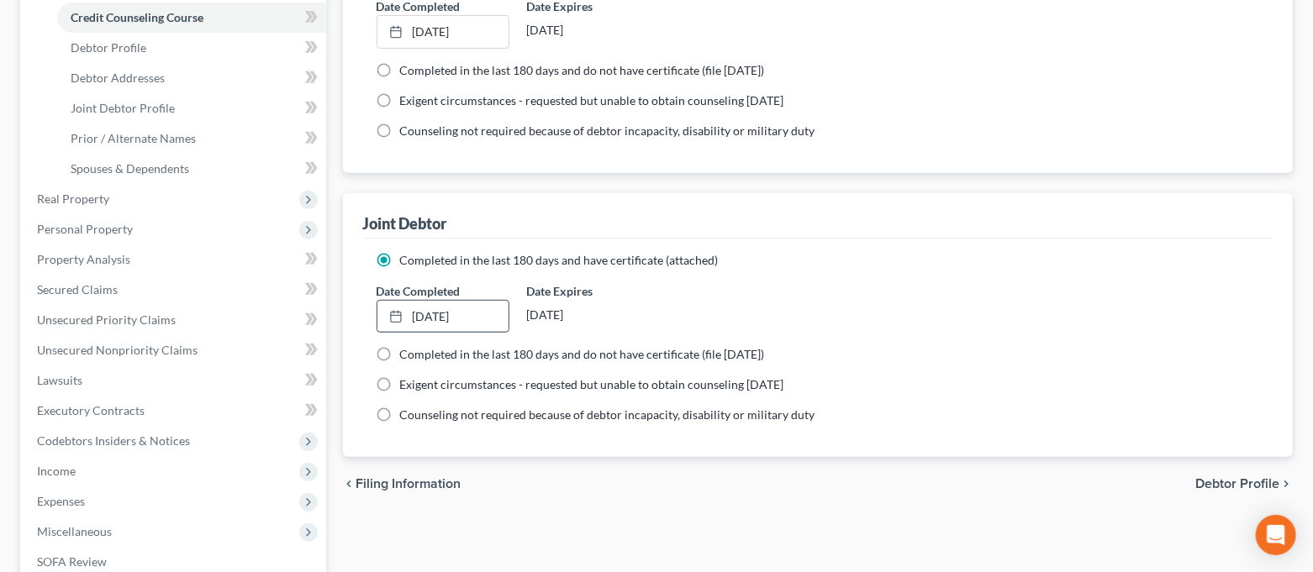
scroll to position [0, 0]
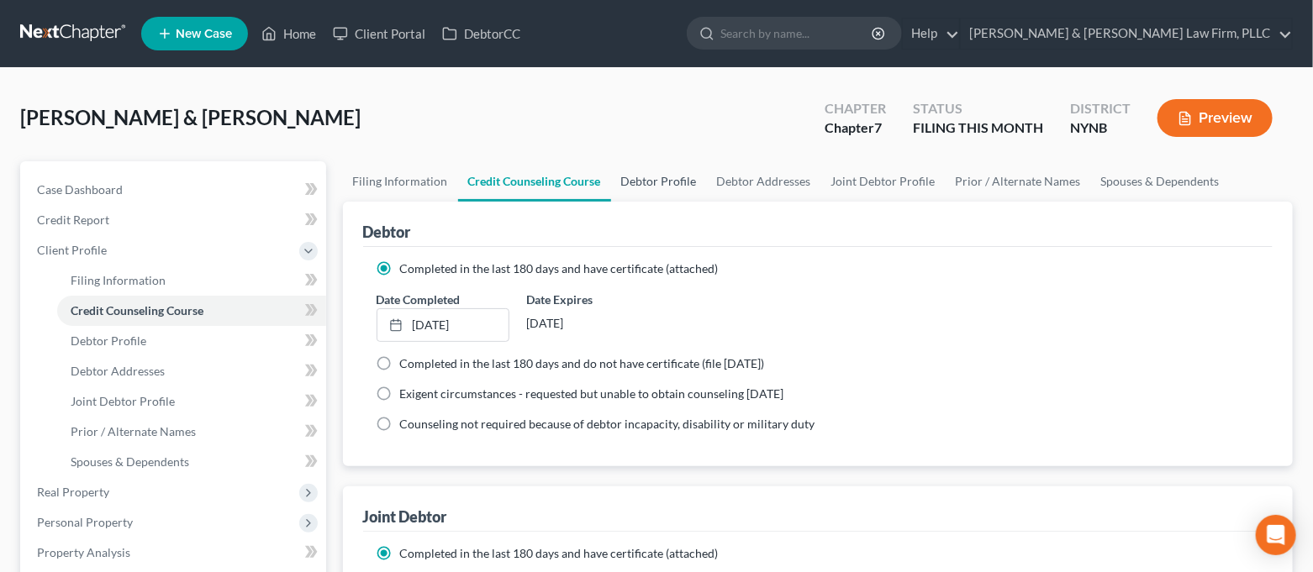
click at [679, 184] on link "Debtor Profile" at bounding box center [659, 181] width 96 height 40
select select "1"
select select "3"
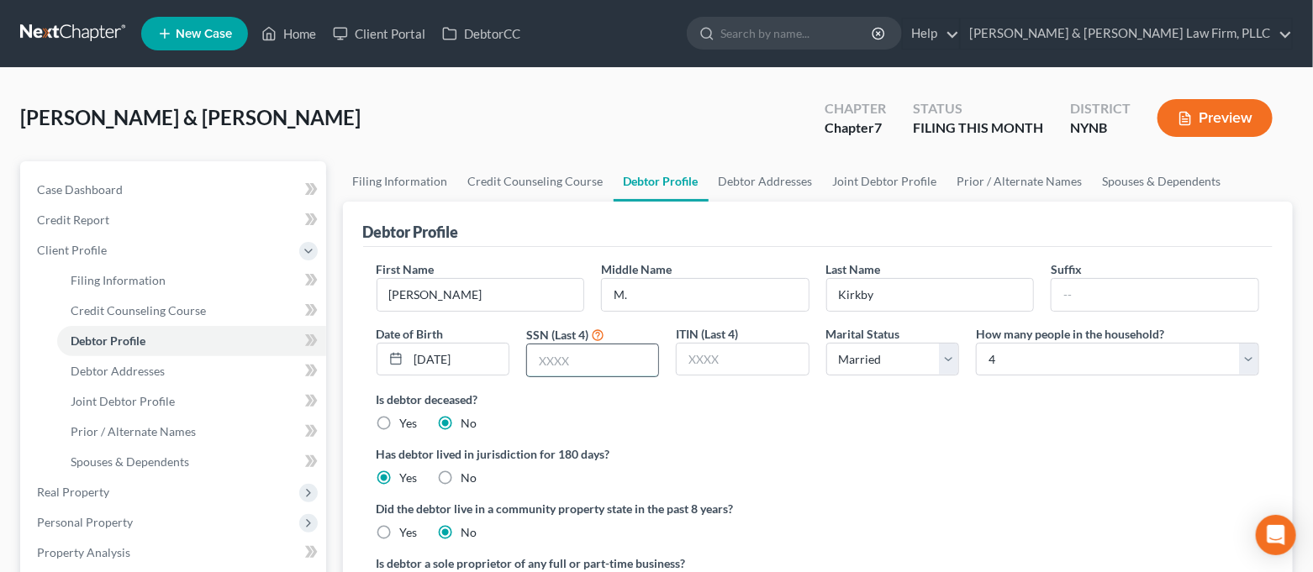
click at [609, 357] on input "text" at bounding box center [592, 361] width 131 height 32
type input "9597"
click at [776, 415] on div "Is debtor deceased? Yes No" at bounding box center [818, 411] width 883 height 41
click at [730, 181] on link "Debtor Addresses" at bounding box center [766, 181] width 114 height 40
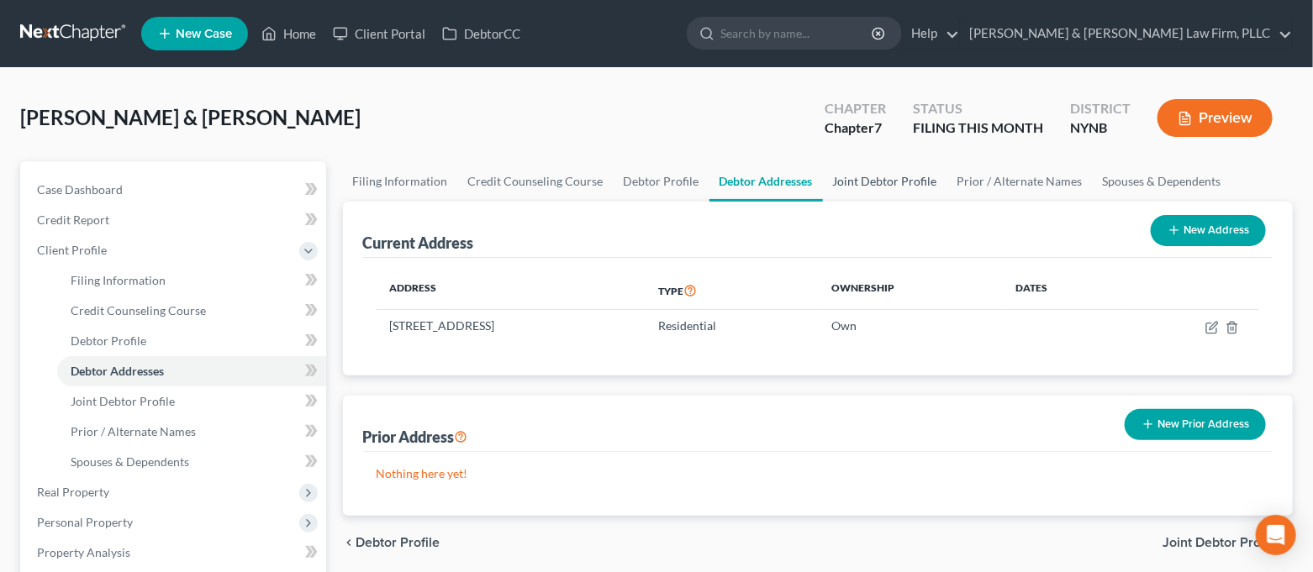
click at [877, 188] on link "Joint Debtor Profile" at bounding box center [885, 181] width 124 height 40
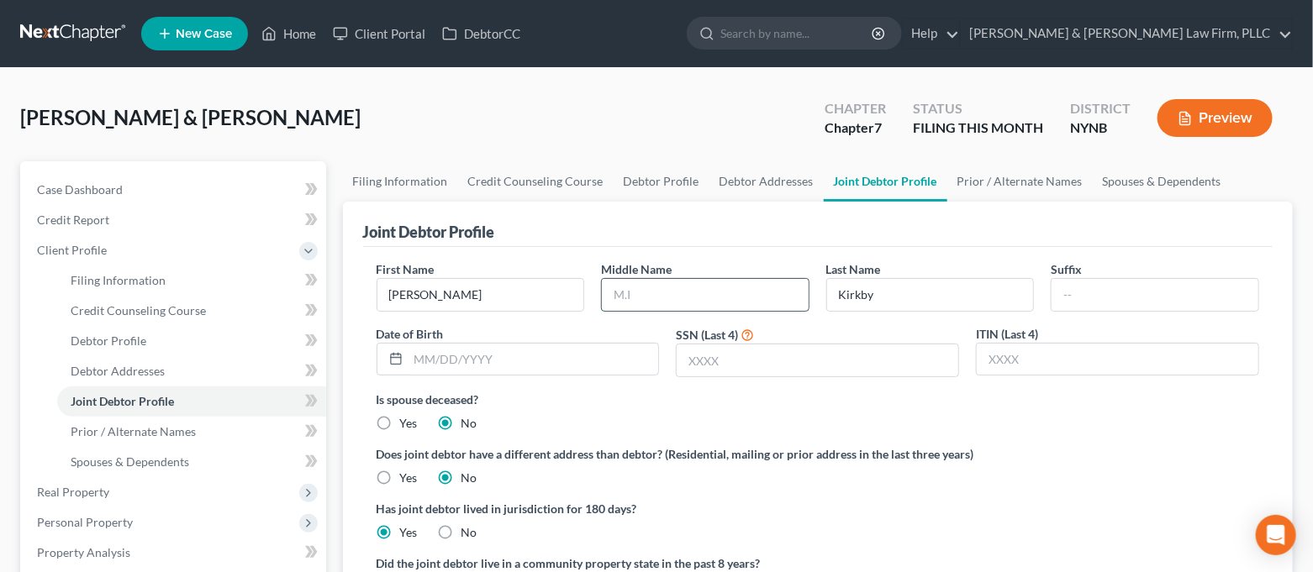
click at [717, 289] on input "text" at bounding box center [705, 295] width 207 height 32
type input "W."
click at [657, 397] on label "Is spouse deceased?" at bounding box center [818, 400] width 883 height 18
click at [715, 352] on input "text" at bounding box center [818, 361] width 282 height 32
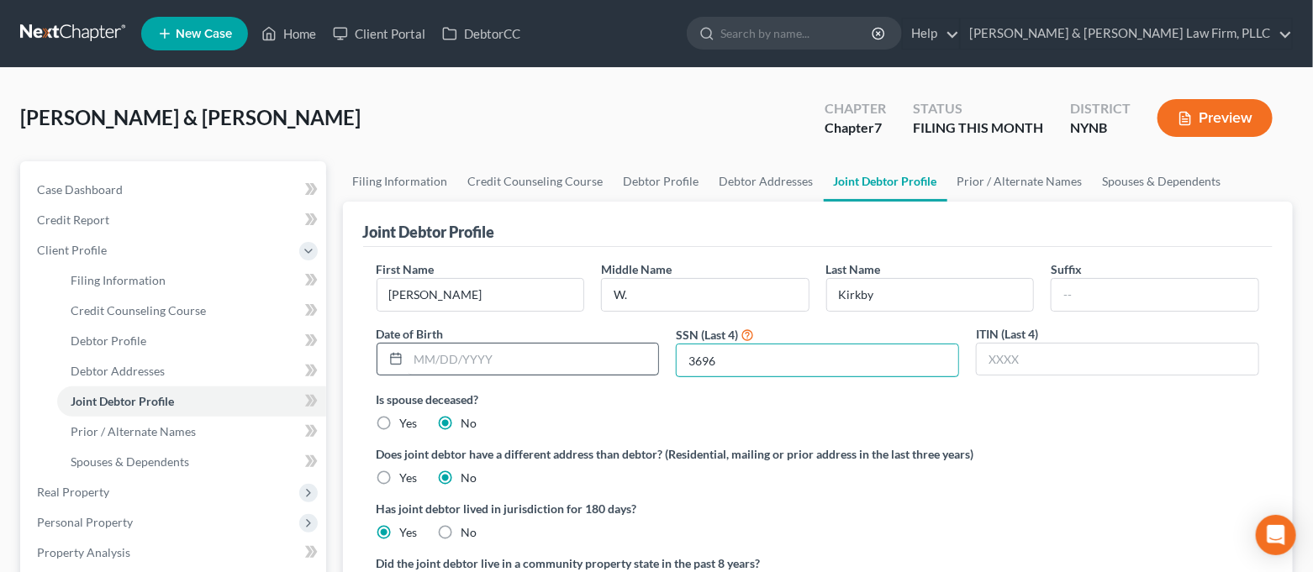
type input "3696"
click at [569, 355] on input "text" at bounding box center [533, 360] width 250 height 32
type input "[DATE]"
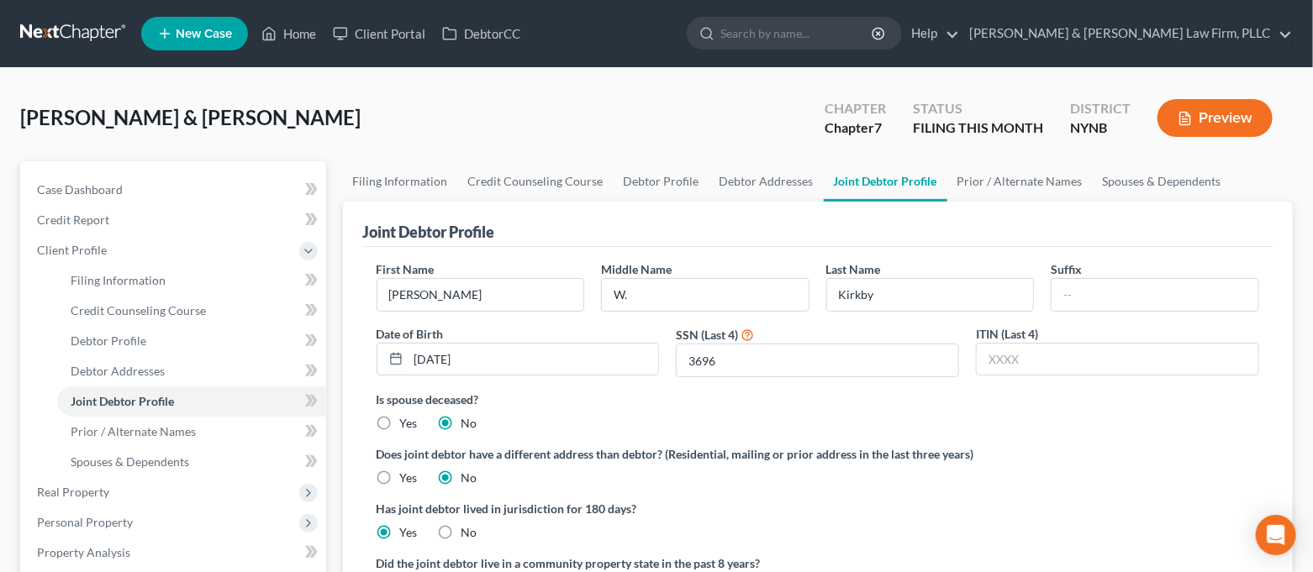
click at [598, 410] on div "Is spouse deceased? Yes No" at bounding box center [818, 411] width 883 height 41
click at [993, 182] on link "Prior / Alternate Names" at bounding box center [1019, 181] width 145 height 40
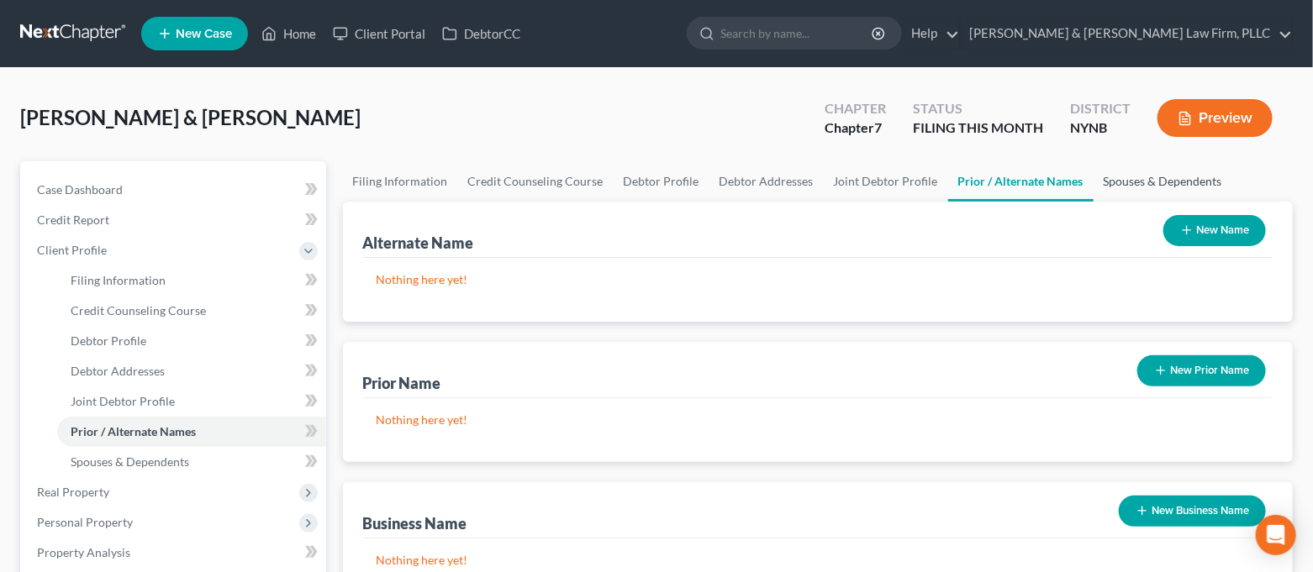
click at [1105, 182] on link "Spouses & Dependents" at bounding box center [1162, 181] width 139 height 40
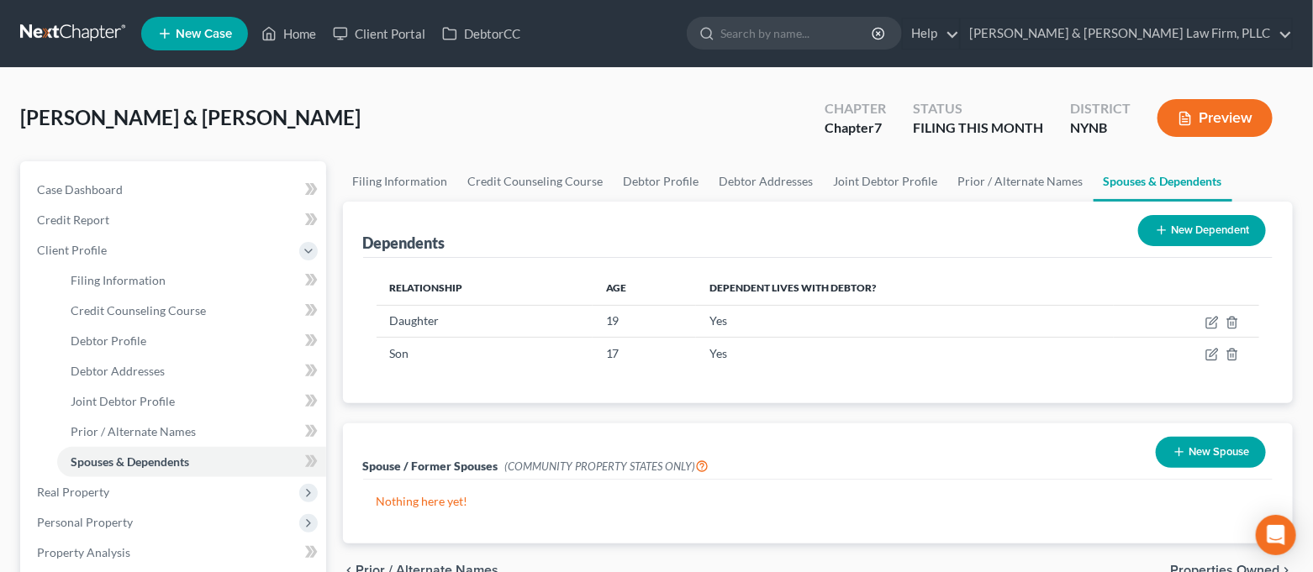
scroll to position [112, 0]
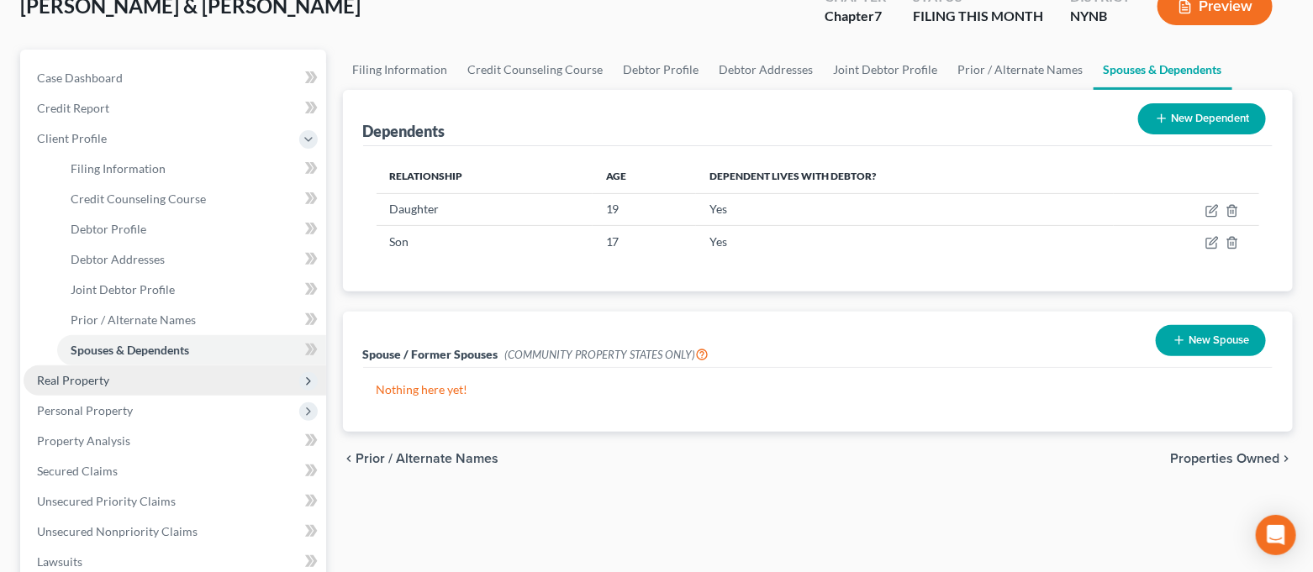
click at [188, 378] on span "Real Property" at bounding box center [175, 381] width 303 height 30
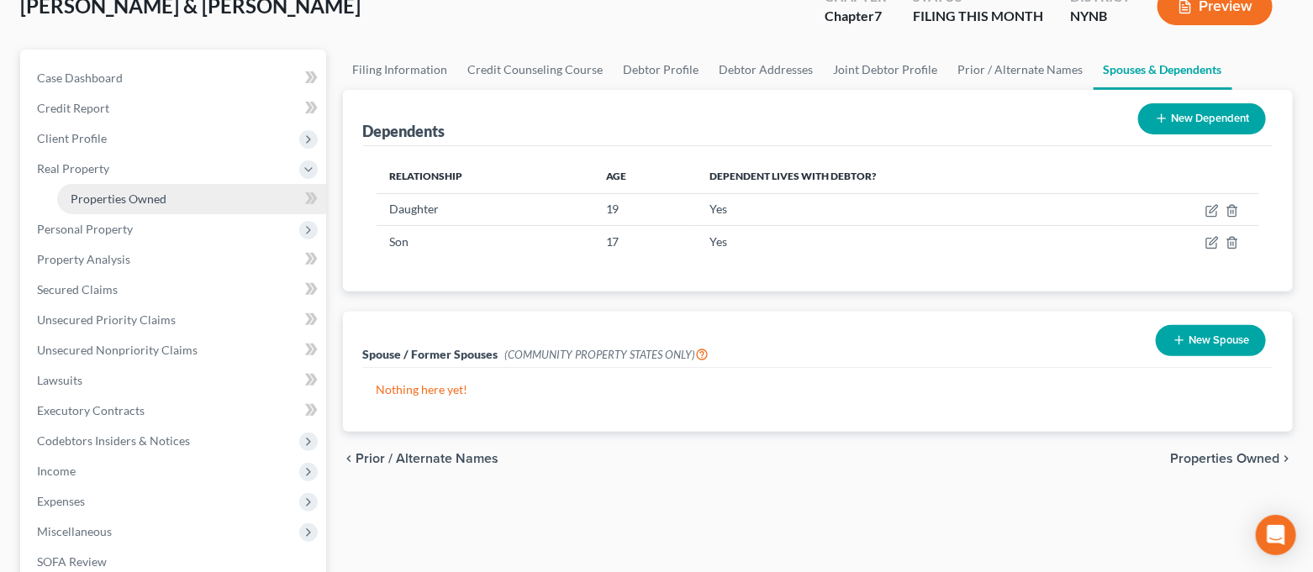
click at [126, 201] on span "Properties Owned" at bounding box center [119, 199] width 96 height 14
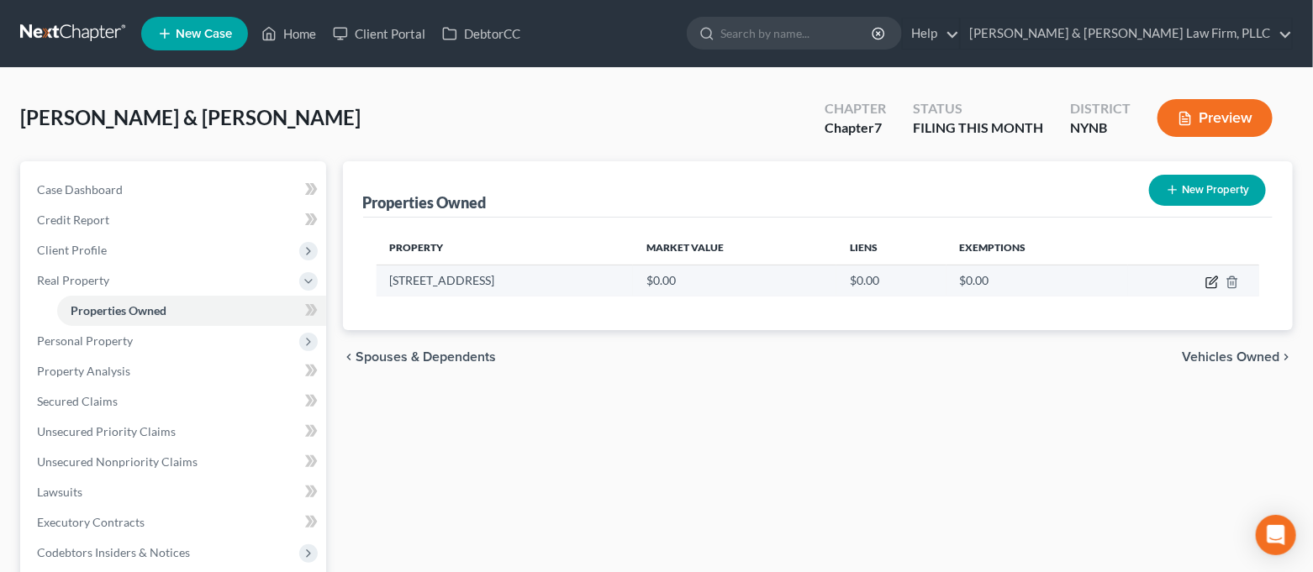
click at [1213, 284] on icon "button" at bounding box center [1211, 282] width 13 height 13
select select "35"
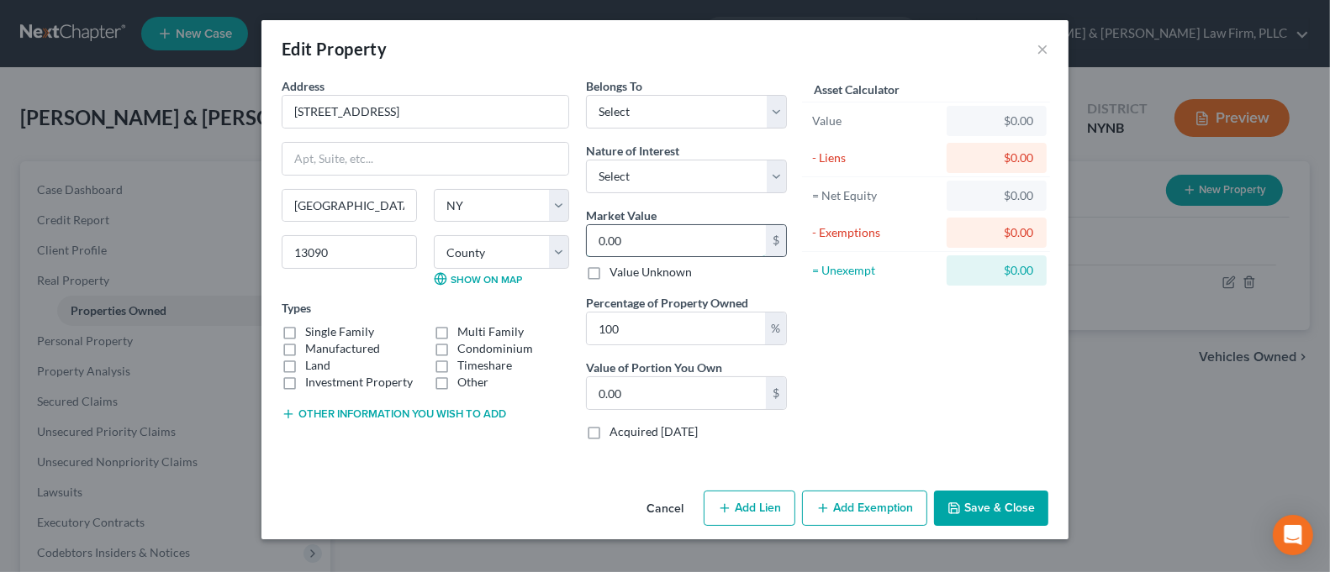
click at [647, 244] on input "0.00" at bounding box center [676, 241] width 179 height 32
type input "2"
type input "2.00"
type input "24"
type input "24.00"
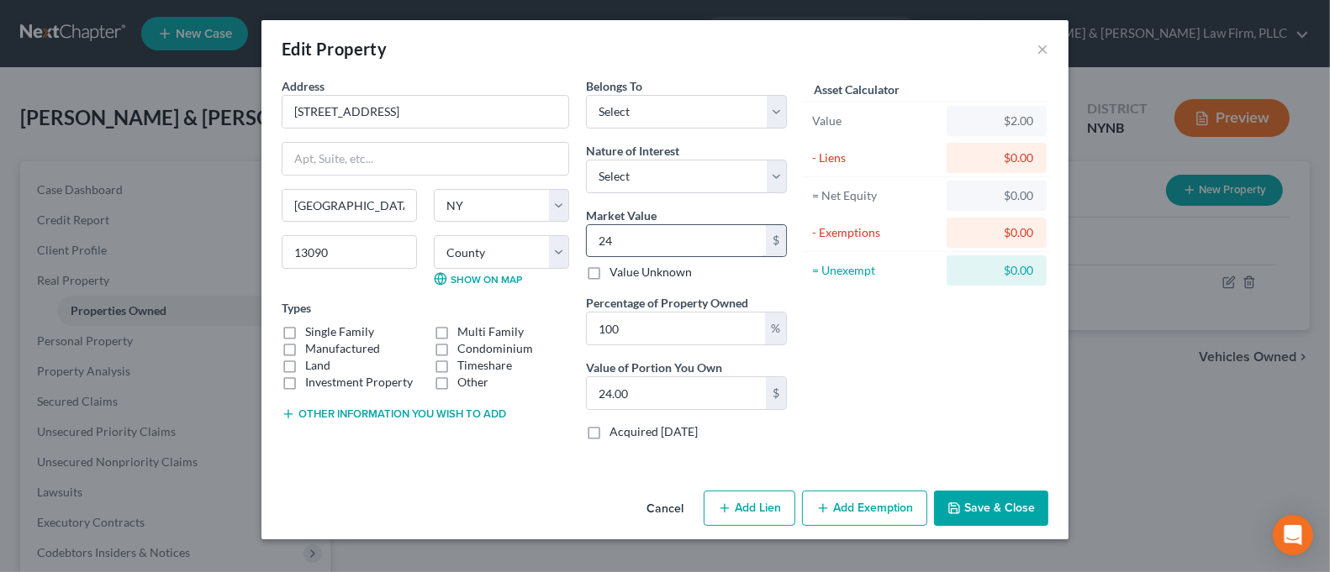
type input "240"
type input "240.00"
type input "2402"
type input "2,402.00"
type input "2,4028"
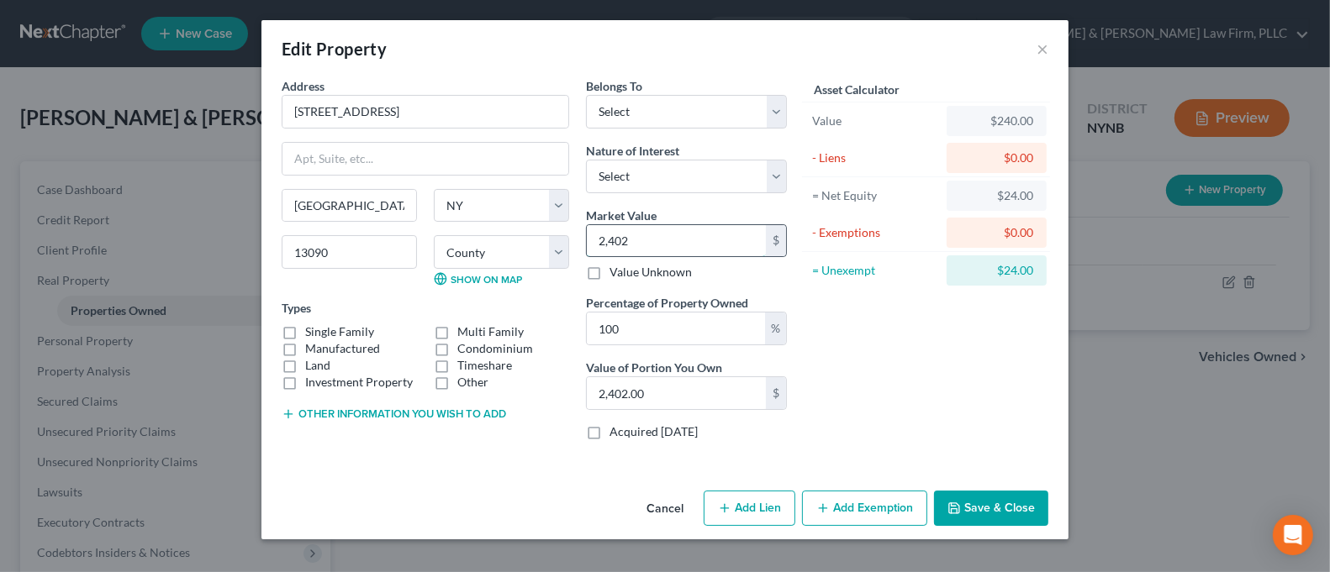
type input "24,028.00"
type input "24,0283"
type input "240,283.00"
type input "240,283.5"
type input "240,283.50"
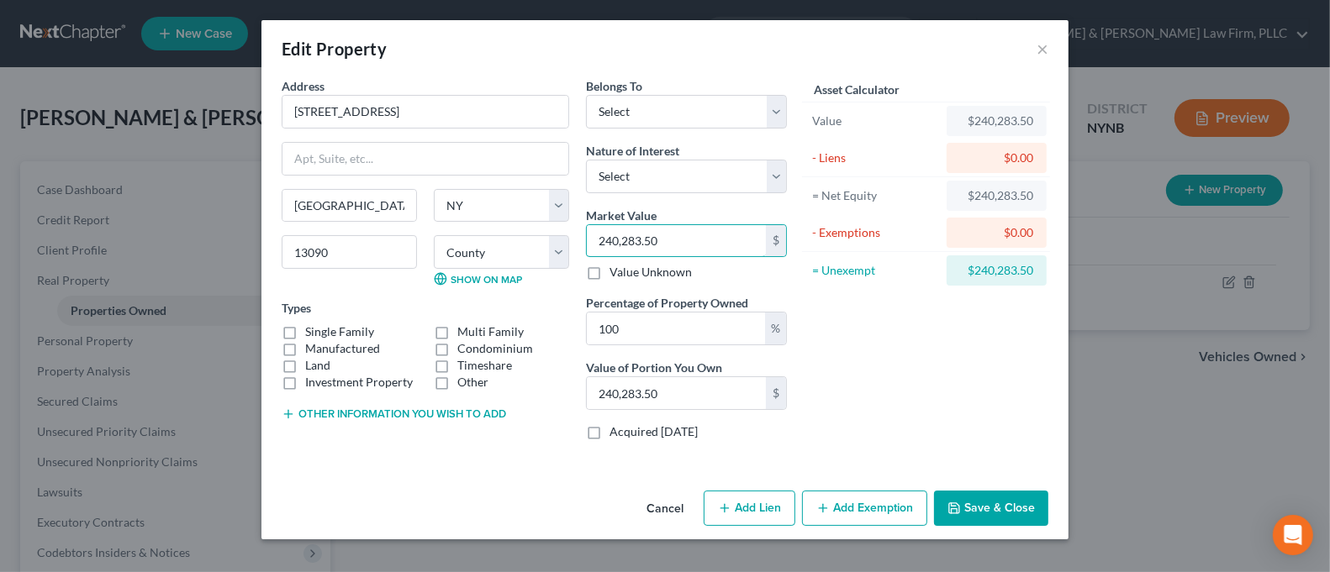
type input "240,283.50"
click at [851, 340] on div "Asset Calculator Value $240,283.50 - Liens $0.00 = Net Equity $240,283.50 - Exe…" at bounding box center [925, 265] width 261 height 377
click at [981, 497] on button "Save & Close" at bounding box center [991, 508] width 114 height 35
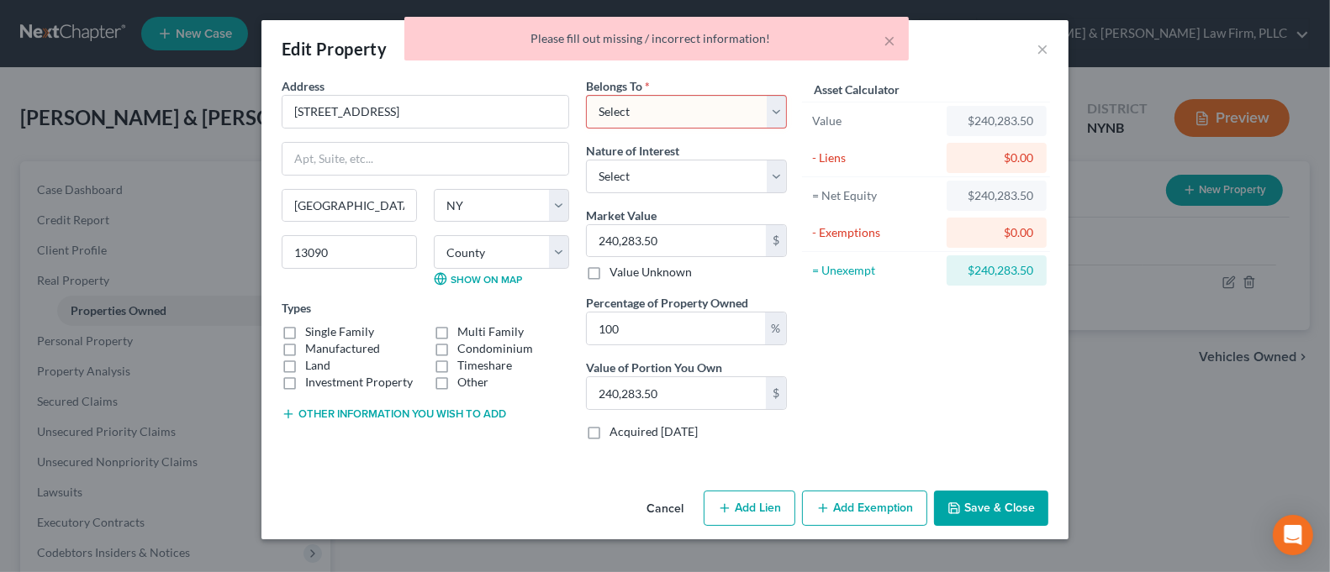
click at [704, 99] on select "Select Debtor 1 Only Debtor 2 Only Debtor 1 And Debtor 2 Only At Least One Of T…" at bounding box center [686, 112] width 201 height 34
select select "2"
click at [586, 95] on select "Select Debtor 1 Only Debtor 2 Only Debtor 1 And Debtor 2 Only At Least One Of T…" at bounding box center [686, 112] width 201 height 34
click at [952, 505] on polyline "button" at bounding box center [953, 504] width 4 height 3
